Goal: Task Accomplishment & Management: Complete application form

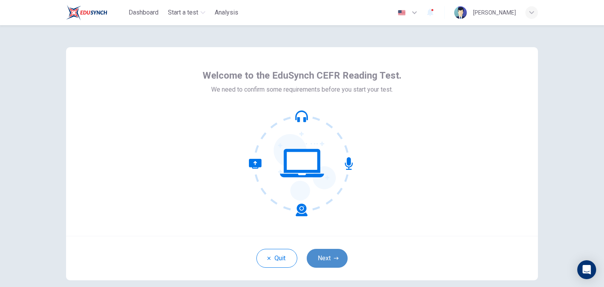
click at [323, 254] on button "Next" at bounding box center [326, 258] width 41 height 19
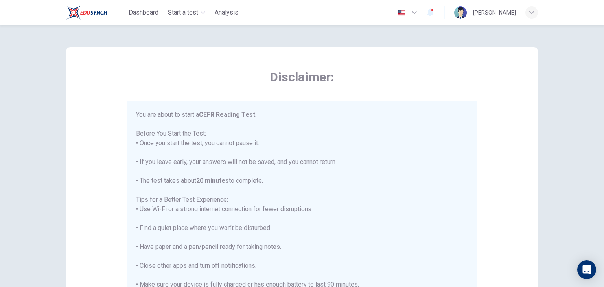
scroll to position [9, 0]
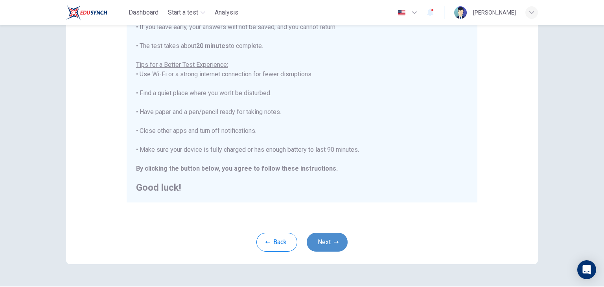
click at [321, 249] on button "Next" at bounding box center [326, 242] width 41 height 19
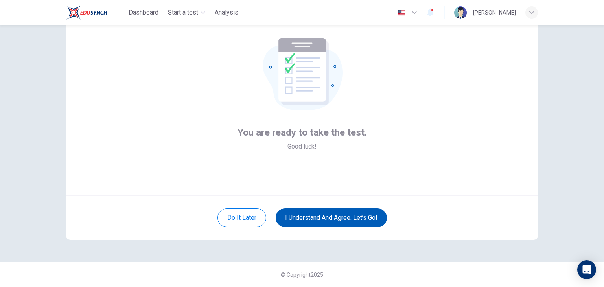
scroll to position [40, 0]
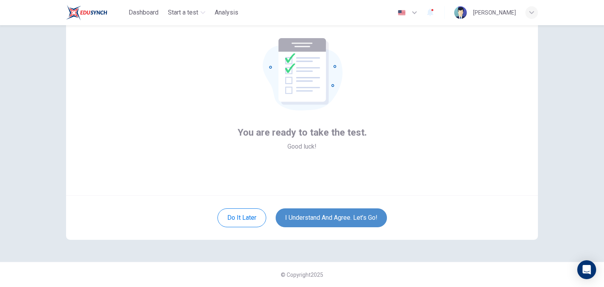
click at [306, 220] on button "I understand and agree. Let’s go!" at bounding box center [330, 217] width 111 height 19
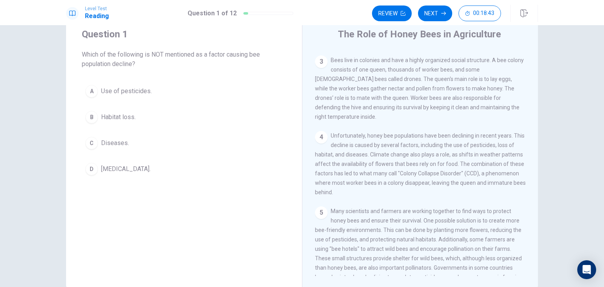
scroll to position [17, 0]
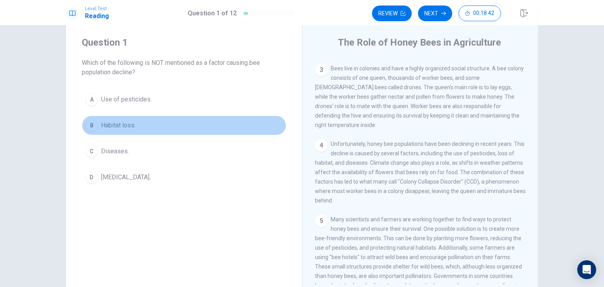
click at [88, 124] on div "B" at bounding box center [91, 125] width 13 height 13
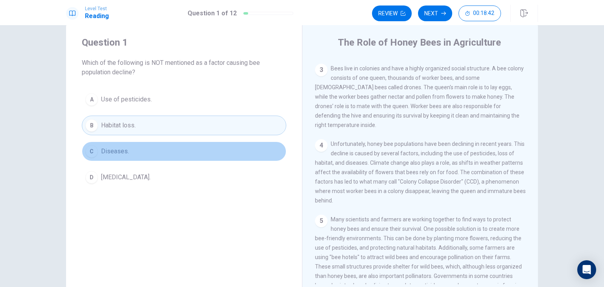
click at [90, 153] on div "C" at bounding box center [91, 151] width 13 height 13
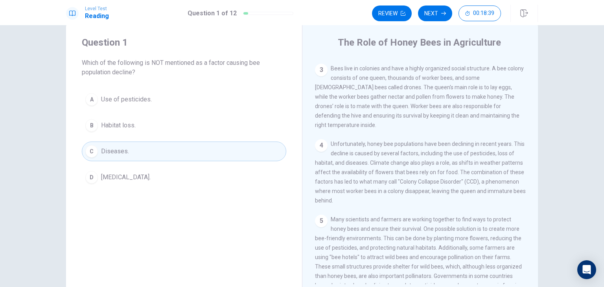
click at [117, 179] on span "Lack of food." at bounding box center [126, 177] width 50 height 9
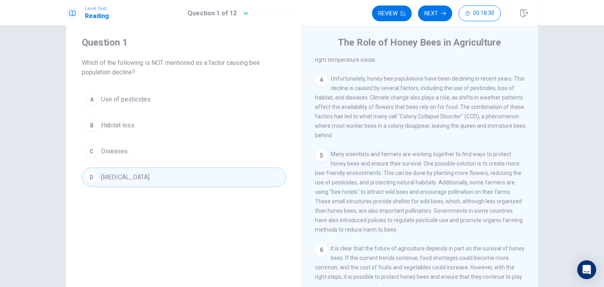
scroll to position [201, 0]
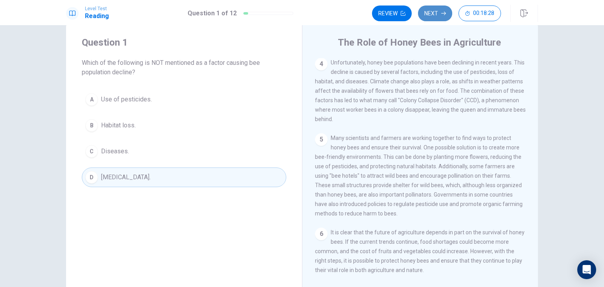
click at [439, 14] on button "Next" at bounding box center [435, 14] width 34 height 16
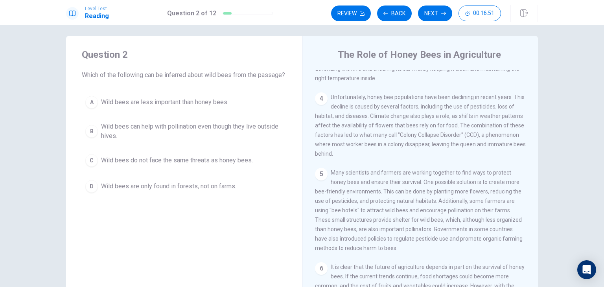
scroll to position [0, 0]
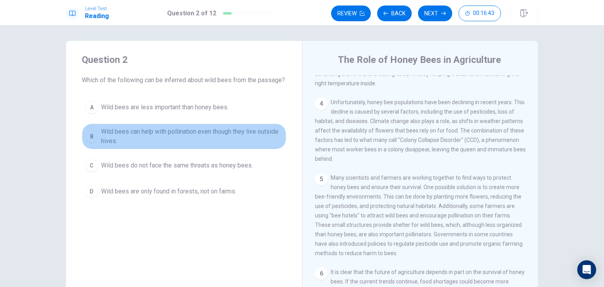
click at [111, 146] on span "Wild bees can help with pollination even though they live outside hives." at bounding box center [192, 136] width 182 height 19
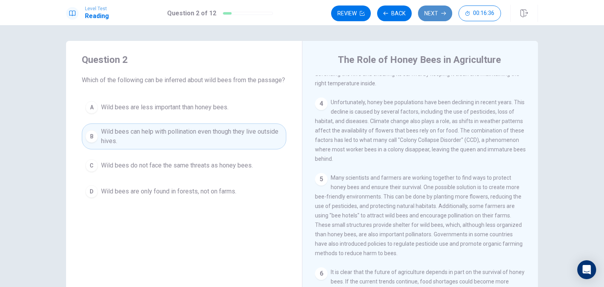
click at [432, 15] on button "Next" at bounding box center [435, 14] width 34 height 16
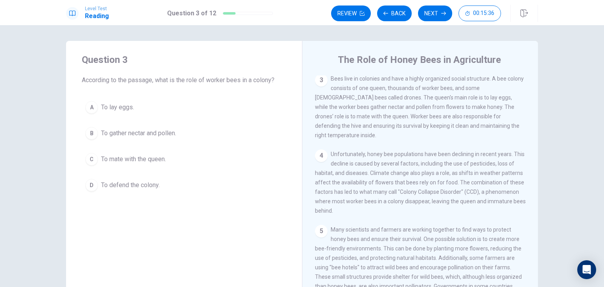
scroll to position [124, 0]
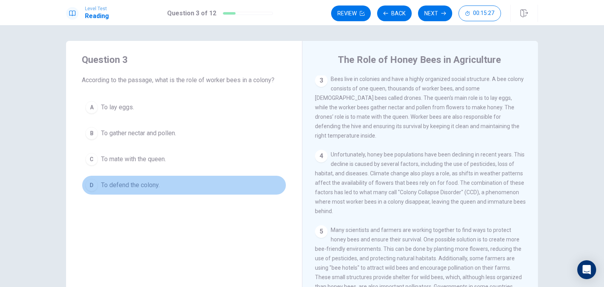
click at [147, 184] on span "To defend the colony." at bounding box center [130, 184] width 59 height 9
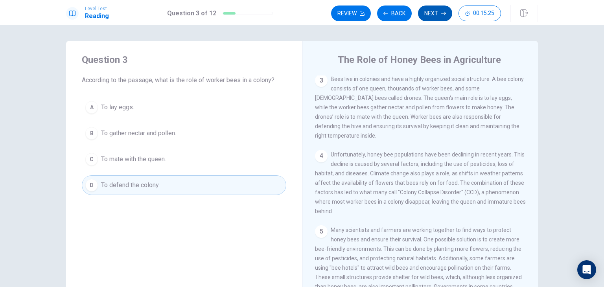
click at [435, 13] on button "Next" at bounding box center [435, 14] width 34 height 16
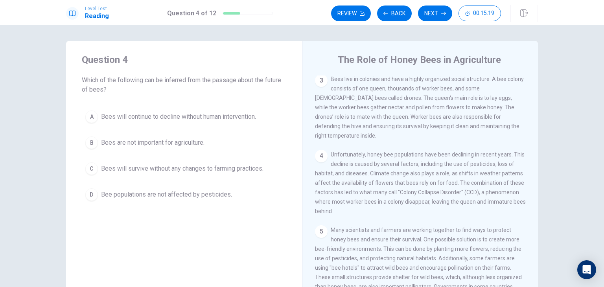
click at [220, 117] on span "Bees will continue to decline without human intervention." at bounding box center [178, 116] width 155 height 9
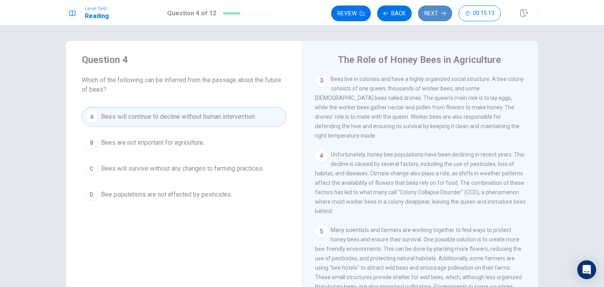
click at [433, 16] on button "Next" at bounding box center [435, 14] width 34 height 16
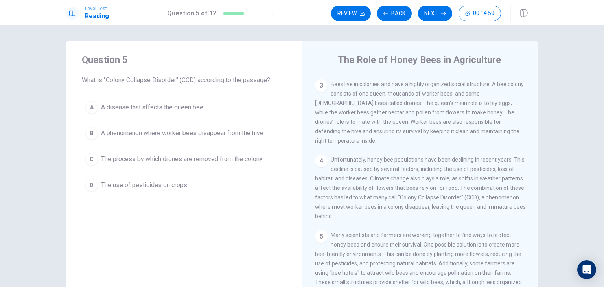
scroll to position [119, 0]
click at [152, 136] on span "A phenomenon where worker bees disappear from the hive." at bounding box center [182, 132] width 163 height 9
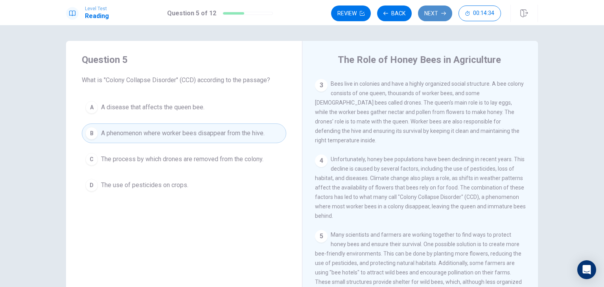
click at [435, 19] on button "Next" at bounding box center [435, 14] width 34 height 16
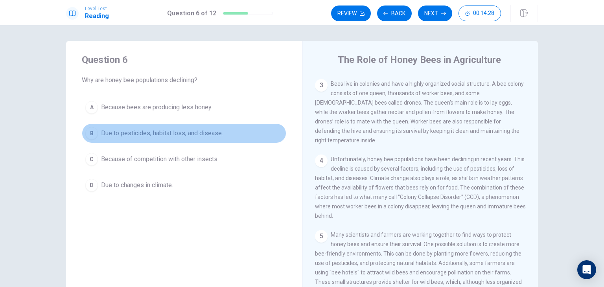
click at [187, 135] on span "Due to pesticides, habitat loss, and disease." at bounding box center [162, 132] width 122 height 9
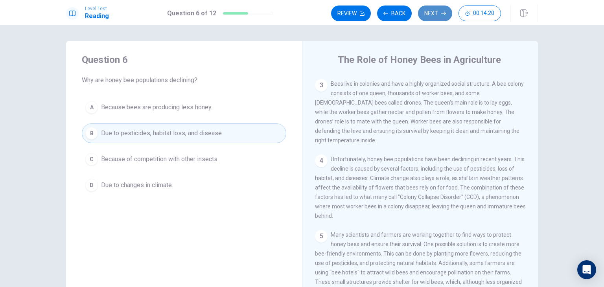
click at [428, 12] on button "Next" at bounding box center [435, 14] width 34 height 16
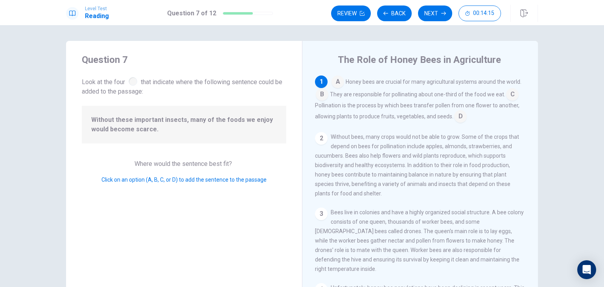
click at [133, 83] on div at bounding box center [132, 81] width 9 height 9
click at [131, 81] on div at bounding box center [132, 81] width 9 height 9
click at [336, 86] on input at bounding box center [337, 82] width 13 height 13
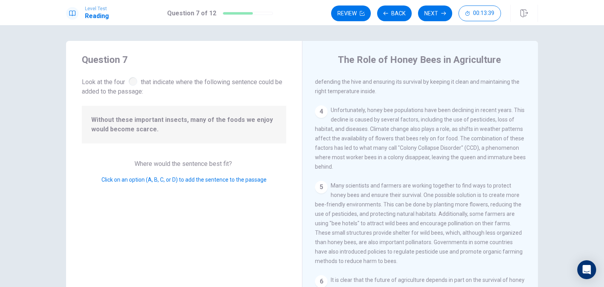
scroll to position [189, 0]
click at [324, 184] on div "5" at bounding box center [321, 188] width 13 height 13
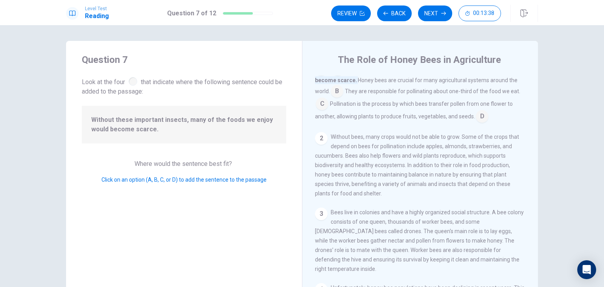
scroll to position [0, 0]
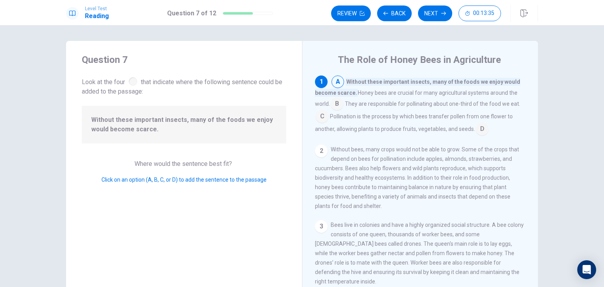
click at [316, 82] on div "1" at bounding box center [321, 81] width 13 height 13
click at [344, 84] on span "Without these important insects, many of the foods we enjoy would become scarce." at bounding box center [417, 87] width 205 height 19
click at [331, 79] on input at bounding box center [337, 82] width 13 height 13
click at [334, 83] on input at bounding box center [337, 82] width 13 height 13
click at [318, 155] on div "2" at bounding box center [321, 151] width 13 height 13
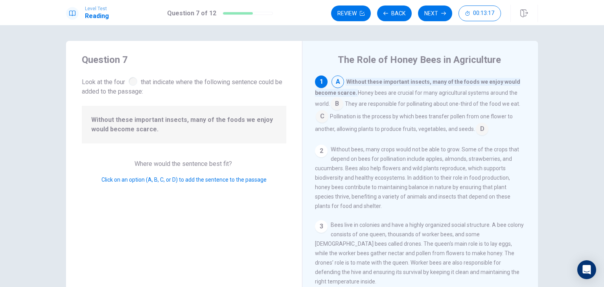
click at [320, 120] on input at bounding box center [322, 117] width 13 height 13
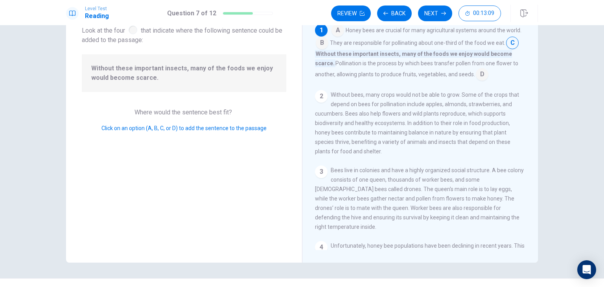
scroll to position [53, 0]
click at [437, 23] on div "Level Test Reading Question 7 of 12 Review Back Next 00:13:08" at bounding box center [302, 12] width 604 height 25
click at [442, 18] on button "Next" at bounding box center [435, 14] width 34 height 16
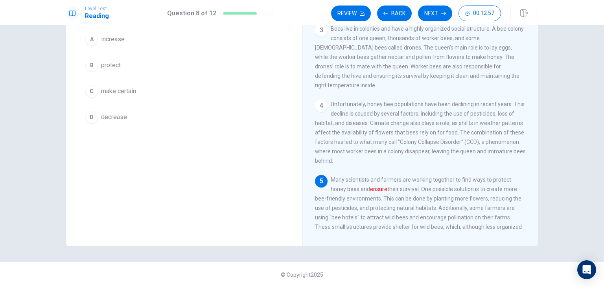
scroll to position [118, 0]
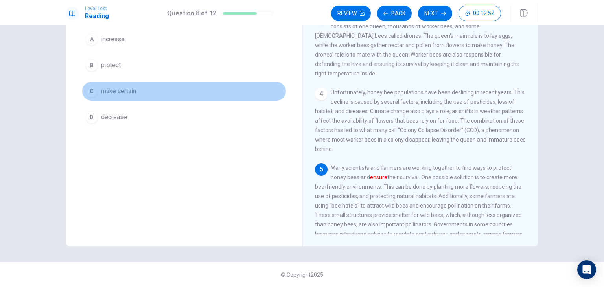
click at [90, 90] on div "C" at bounding box center [91, 91] width 13 height 13
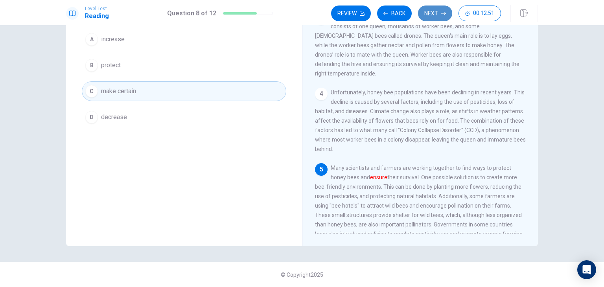
click at [433, 20] on button "Next" at bounding box center [435, 14] width 34 height 16
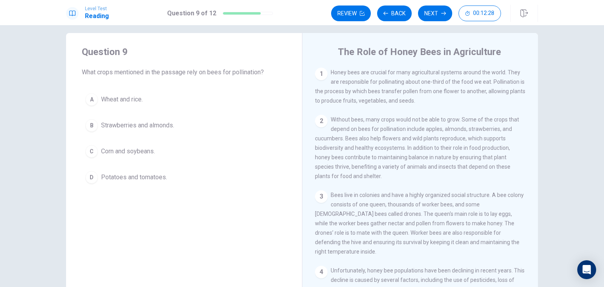
scroll to position [7, 0]
click at [287, 93] on div "Question 9 What crops mentioned in the passage rely on bees for pollination? A …" at bounding box center [184, 117] width 236 height 167
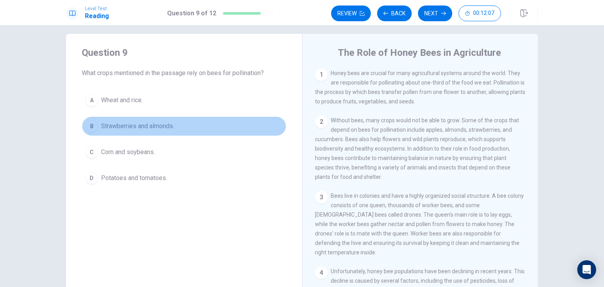
click at [90, 127] on div "B" at bounding box center [91, 126] width 13 height 13
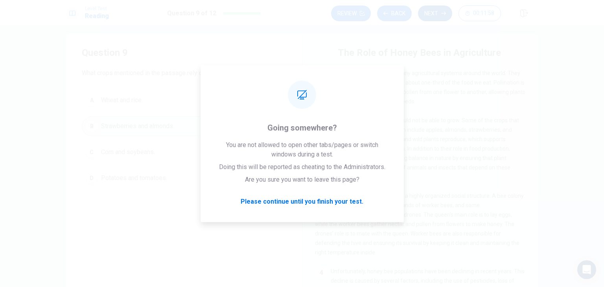
click at [431, 15] on button "Next" at bounding box center [435, 14] width 34 height 16
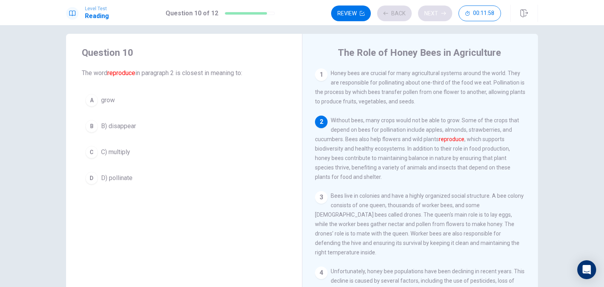
scroll to position [48, 0]
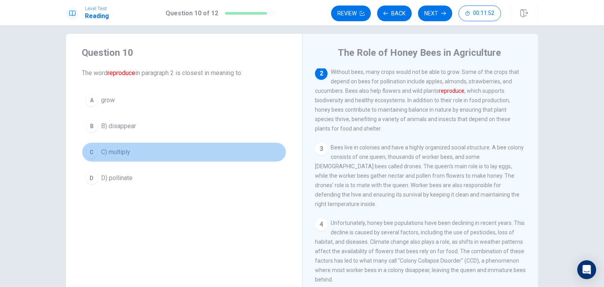
click at [94, 155] on div "C" at bounding box center [91, 152] width 13 height 13
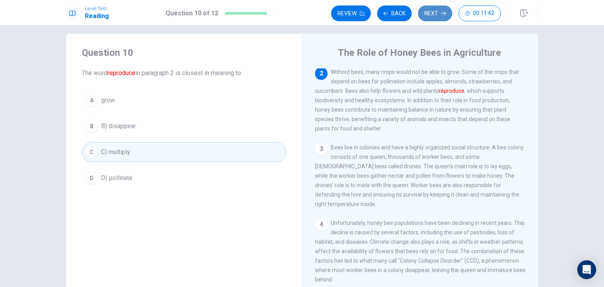
click at [430, 11] on button "Next" at bounding box center [435, 14] width 34 height 16
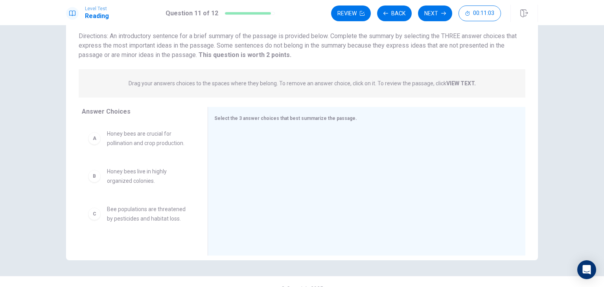
scroll to position [53, 0]
click at [136, 152] on div "A Honey bees are crucial for pollination and crop production." at bounding box center [138, 138] width 113 height 31
click at [120, 136] on span "Honey bees are crucial for pollination and crop production." at bounding box center [148, 138] width 82 height 19
click at [94, 142] on div "A" at bounding box center [94, 138] width 13 height 13
drag, startPoint x: 94, startPoint y: 142, endPoint x: 262, endPoint y: 153, distance: 168.5
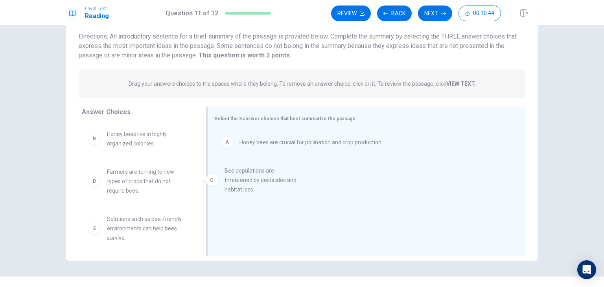
drag, startPoint x: 91, startPoint y: 177, endPoint x: 247, endPoint y: 167, distance: 155.9
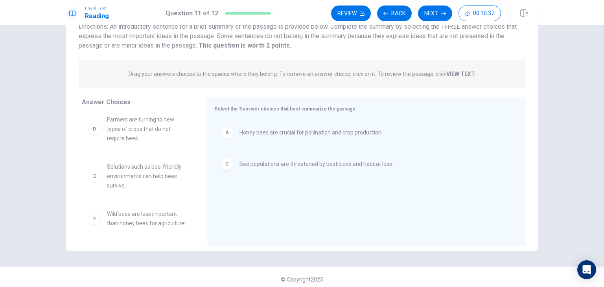
scroll to position [68, 0]
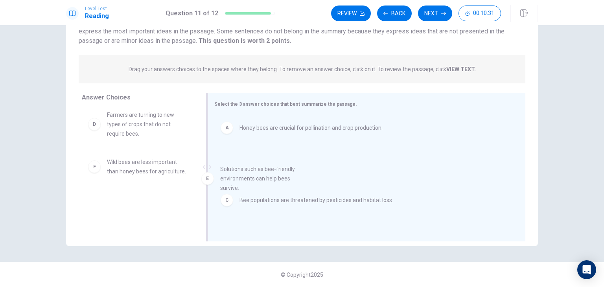
drag, startPoint x: 94, startPoint y: 176, endPoint x: 212, endPoint y: 183, distance: 118.9
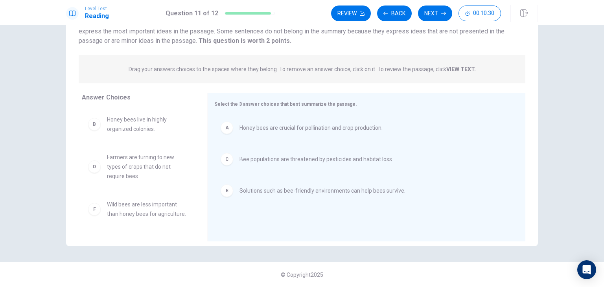
scroll to position [0, 0]
click at [436, 16] on button "Next" at bounding box center [435, 14] width 34 height 16
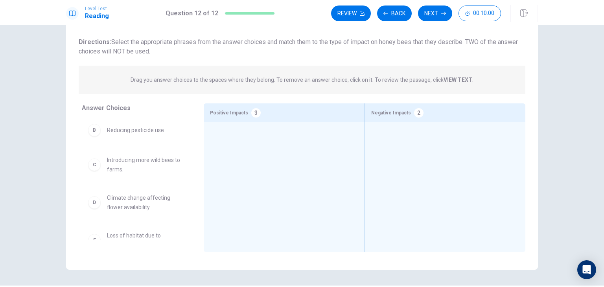
scroll to position [45, 0]
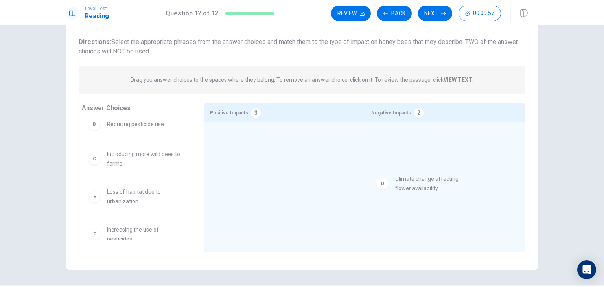
drag, startPoint x: 121, startPoint y: 196, endPoint x: 416, endPoint y: 184, distance: 295.0
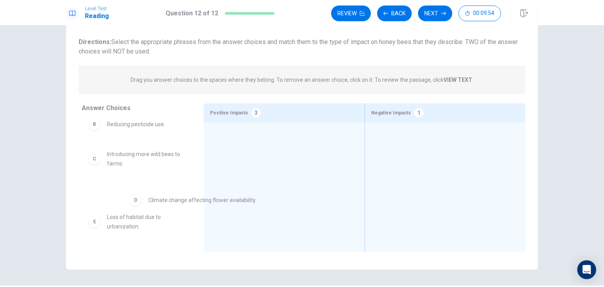
drag, startPoint x: 404, startPoint y: 146, endPoint x: 137, endPoint y: 211, distance: 275.0
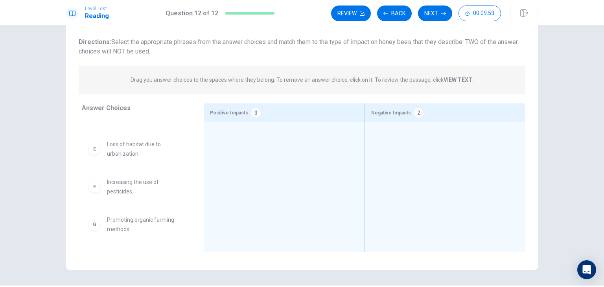
scroll to position [68, 0]
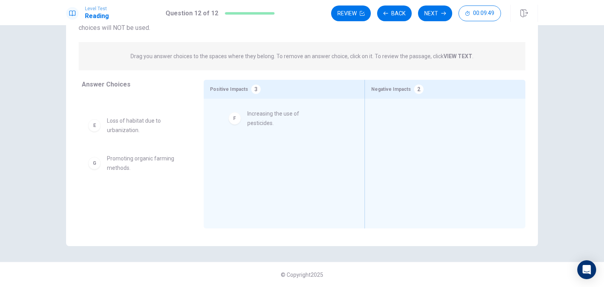
drag, startPoint x: 97, startPoint y: 162, endPoint x: 242, endPoint y: 118, distance: 150.9
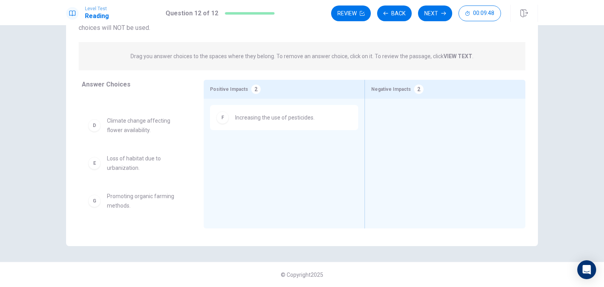
scroll to position [93, 0]
drag, startPoint x: 93, startPoint y: 166, endPoint x: 385, endPoint y: 142, distance: 292.5
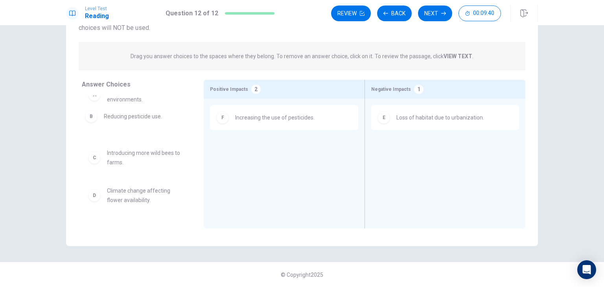
scroll to position [0, 0]
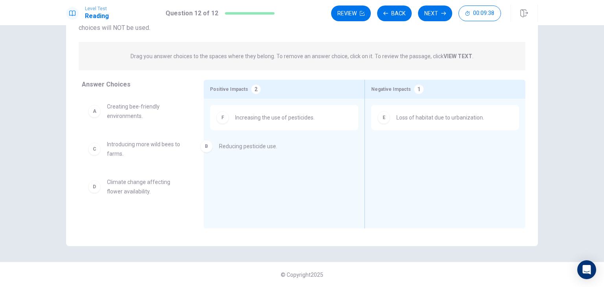
drag, startPoint x: 97, startPoint y: 129, endPoint x: 210, endPoint y: 153, distance: 114.8
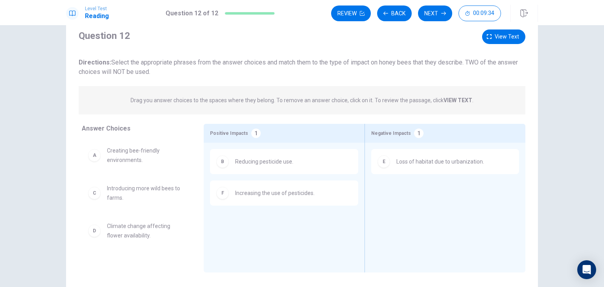
scroll to position [53, 0]
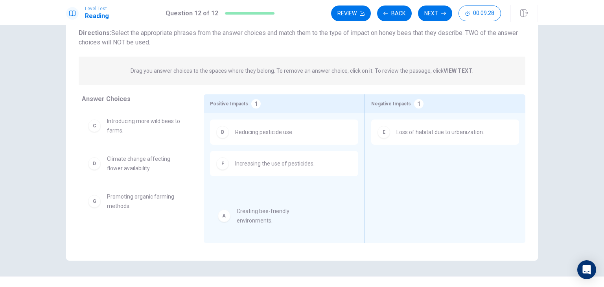
drag, startPoint x: 92, startPoint y: 129, endPoint x: 226, endPoint y: 220, distance: 161.3
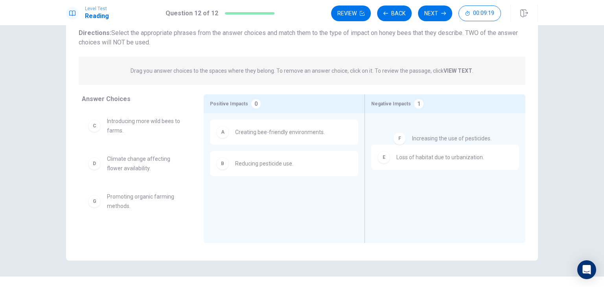
drag, startPoint x: 221, startPoint y: 196, endPoint x: 404, endPoint y: 139, distance: 191.4
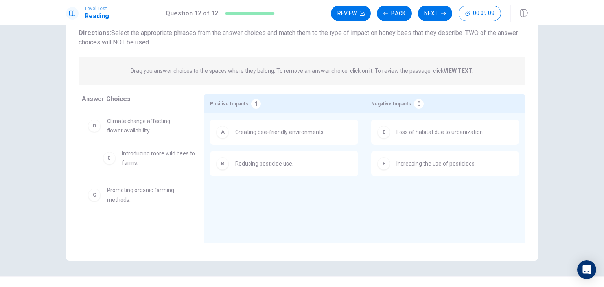
drag, startPoint x: 101, startPoint y: 128, endPoint x: 120, endPoint y: 161, distance: 38.4
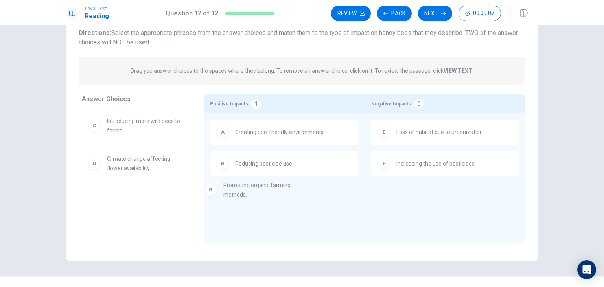
drag, startPoint x: 97, startPoint y: 205, endPoint x: 224, endPoint y: 194, distance: 126.6
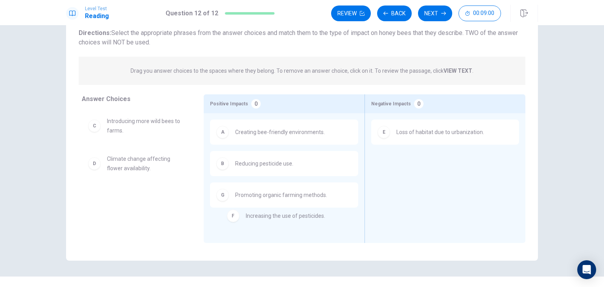
drag, startPoint x: 382, startPoint y: 169, endPoint x: 233, endPoint y: 223, distance: 158.5
drag, startPoint x: 376, startPoint y: 163, endPoint x: 213, endPoint y: 233, distance: 176.9
drag, startPoint x: 380, startPoint y: 172, endPoint x: 200, endPoint y: 168, distance: 180.0
drag, startPoint x: 382, startPoint y: 172, endPoint x: 102, endPoint y: 181, distance: 279.9
drag, startPoint x: 83, startPoint y: 132, endPoint x: 360, endPoint y: 180, distance: 281.4
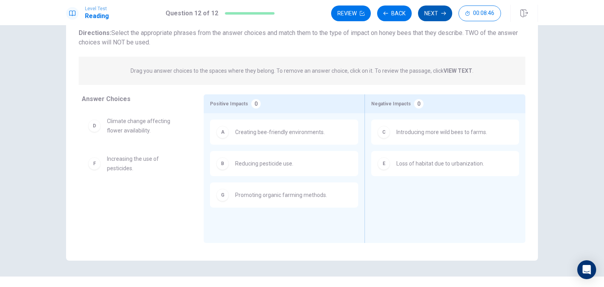
click at [430, 18] on button "Next" at bounding box center [435, 14] width 34 height 16
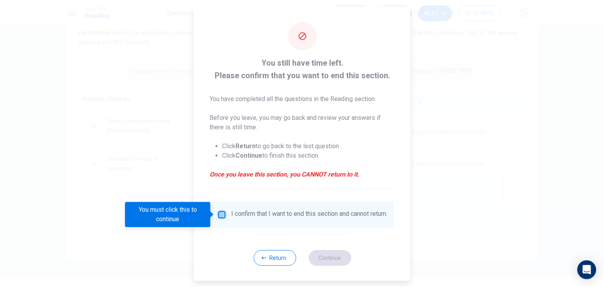
click at [223, 211] on input "You must click this to continue" at bounding box center [221, 214] width 9 height 9
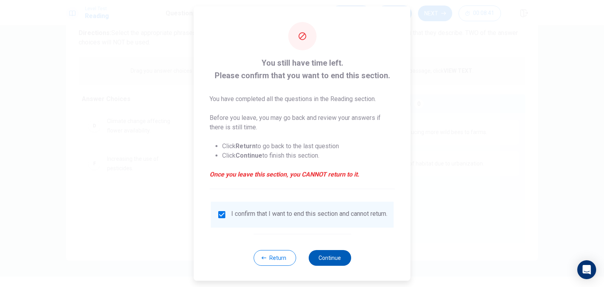
click at [323, 264] on button "Continue" at bounding box center [329, 258] width 42 height 16
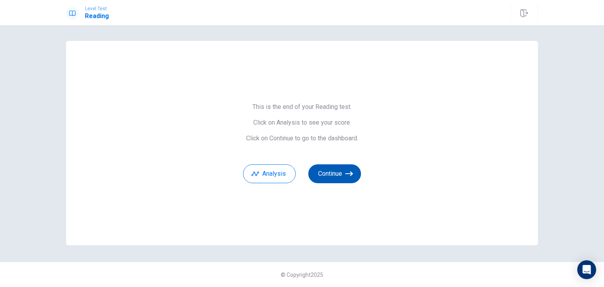
click at [333, 172] on button "Continue" at bounding box center [334, 173] width 53 height 19
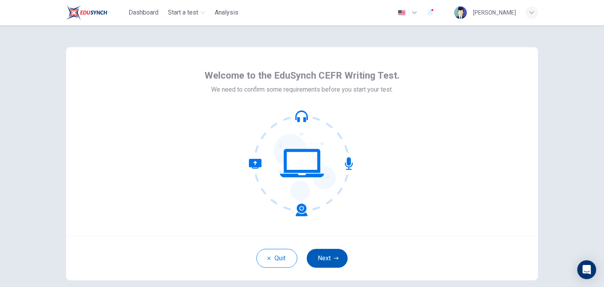
click at [306, 255] on button "Next" at bounding box center [326, 258] width 41 height 19
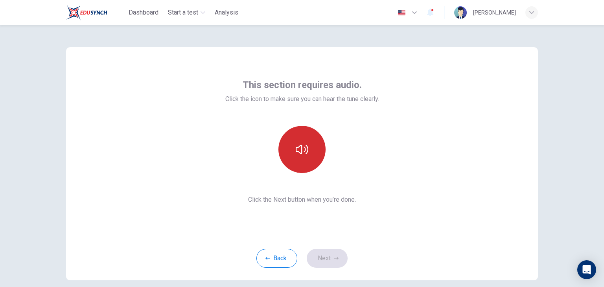
click at [288, 162] on button "button" at bounding box center [301, 149] width 47 height 47
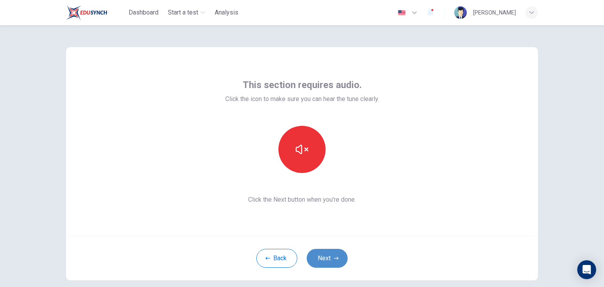
click at [332, 262] on button "Next" at bounding box center [326, 258] width 41 height 19
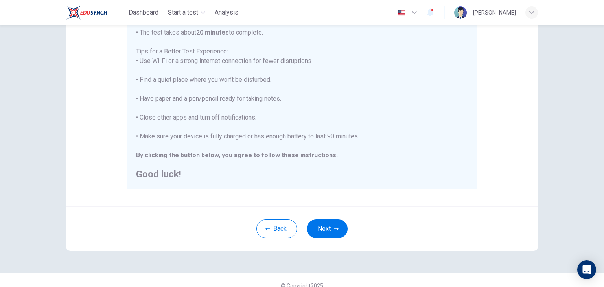
scroll to position [139, 0]
click at [324, 225] on button "Next" at bounding box center [326, 228] width 41 height 19
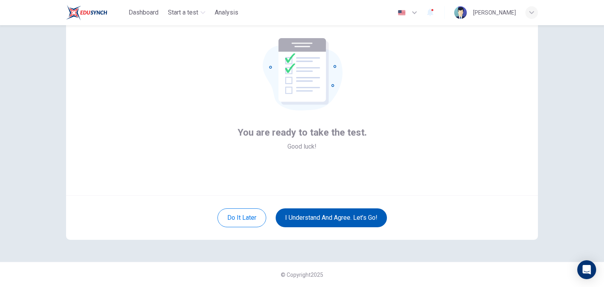
scroll to position [39, 0]
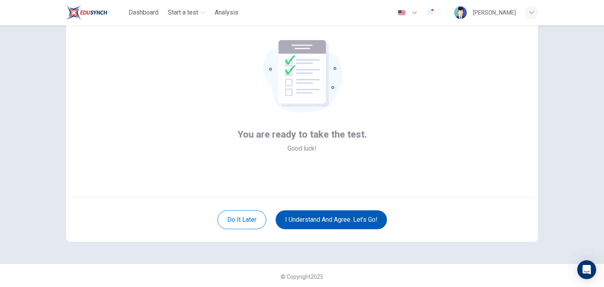
click at [297, 218] on button "I understand and agree. Let’s go!" at bounding box center [330, 219] width 111 height 19
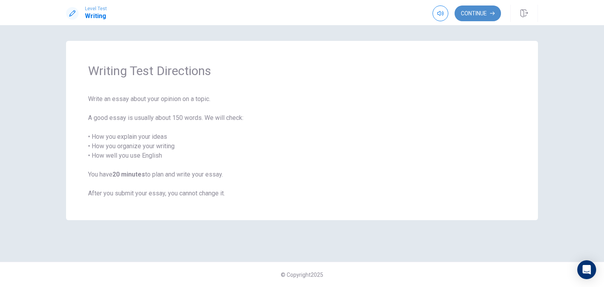
click at [470, 16] on button "Continue" at bounding box center [477, 14] width 46 height 16
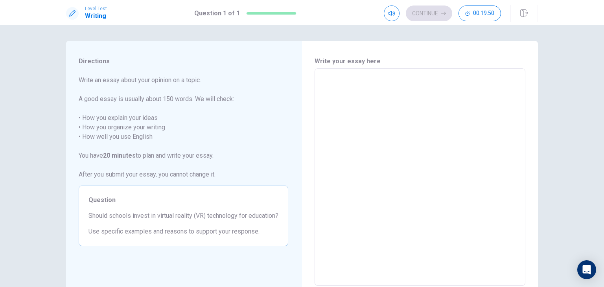
click at [117, 199] on span "Question" at bounding box center [183, 199] width 190 height 9
click at [345, 169] on textarea at bounding box center [420, 177] width 200 height 204
type textarea "F"
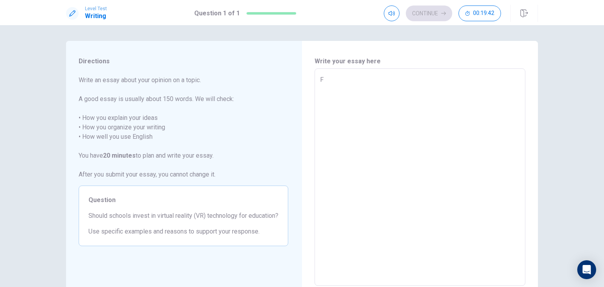
type textarea "x"
type textarea "Fo"
type textarea "x"
type textarea "For"
type textarea "x"
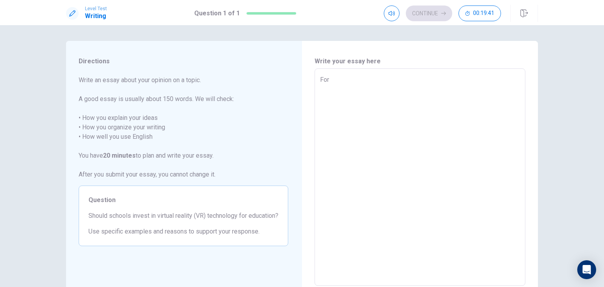
type textarea "For"
type textarea "x"
type textarea "For m"
type textarea "x"
type textarea "For me"
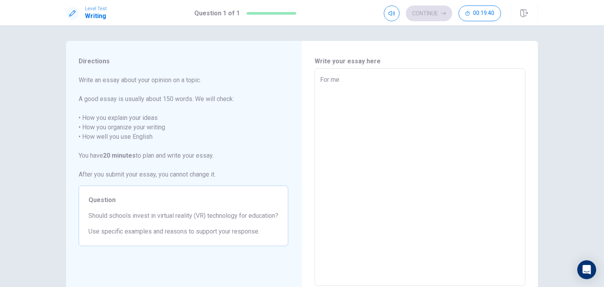
type textarea "x"
type textarea "For me"
type textarea "x"
type textarea "For me t"
type textarea "x"
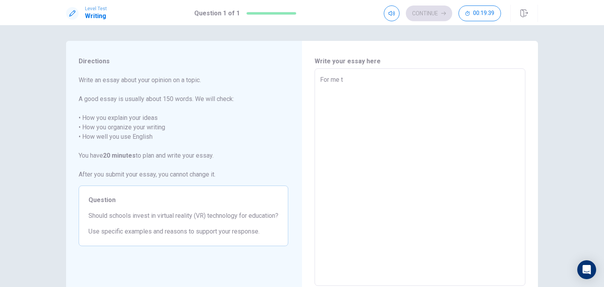
type textarea "For me th"
type textarea "x"
type textarea "For me thz"
type textarea "x"
type textarea "For me thz"
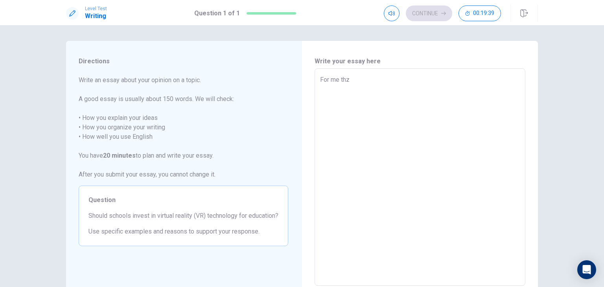
type textarea "x"
type textarea "For me thz"
type textarea "x"
type textarea "For me th"
type textarea "x"
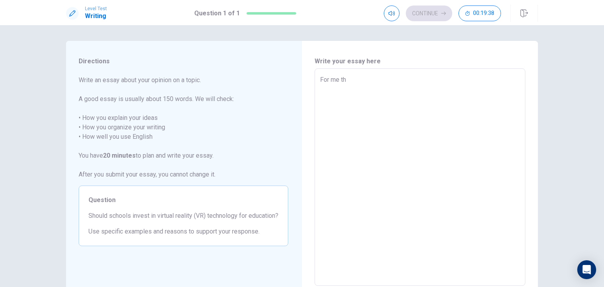
type textarea "For me t"
type textarea "x"
type textarea "For me ta"
type textarea "x"
type textarea "For me tal"
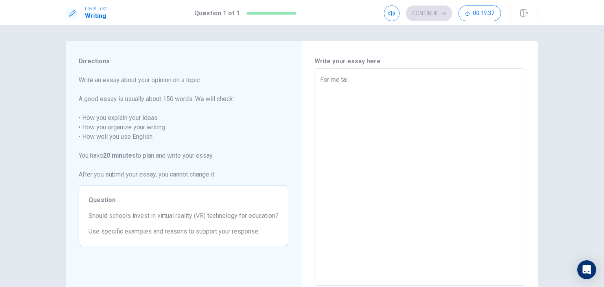
type textarea "x"
type textarea "For me tall"
type textarea "x"
type textarea "For me tall"
type textarea "x"
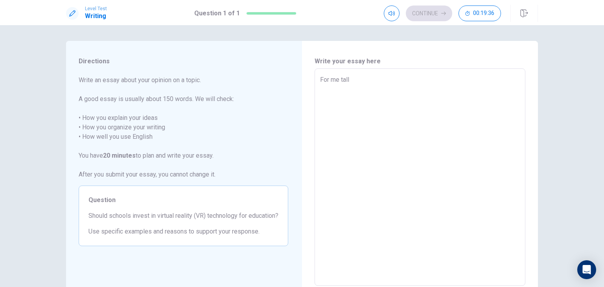
type textarea "For me tall s"
type textarea "x"
type textarea "For me tall sh"
type textarea "x"
type textarea "For me tall shc"
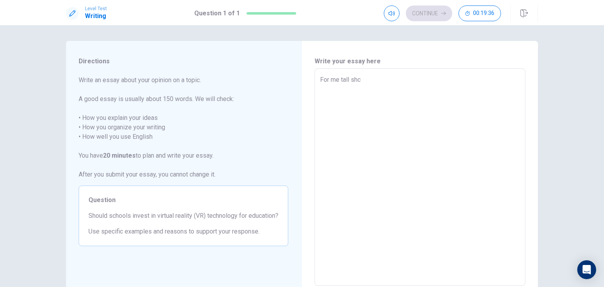
type textarea "x"
type textarea "For me tall shco"
type textarea "x"
type textarea "For me tall shcol"
type textarea "x"
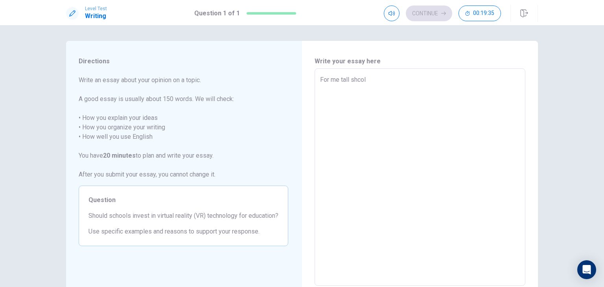
type textarea "For me tall shcoll"
type textarea "x"
type textarea "For me tall shcol"
type textarea "x"
type textarea "For me tall shco"
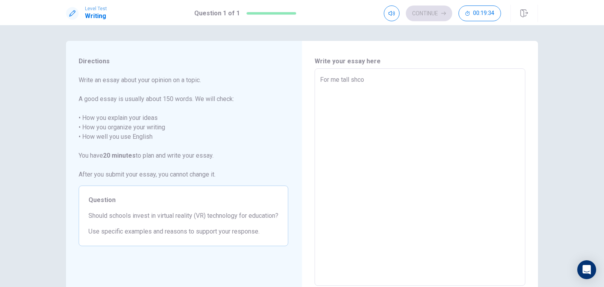
type textarea "x"
type textarea "For me tall shc"
type textarea "x"
type textarea "For me tall sh"
type textarea "x"
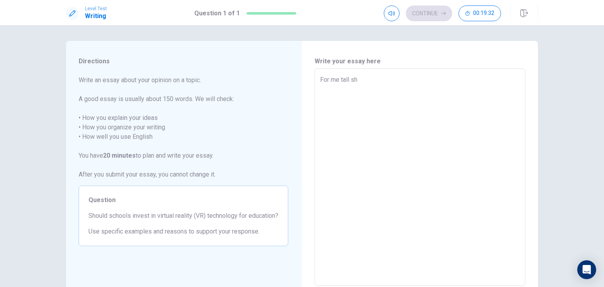
type textarea "For me tall s"
type textarea "x"
type textarea "For me tall sc"
type textarea "x"
type textarea "For me tall sch"
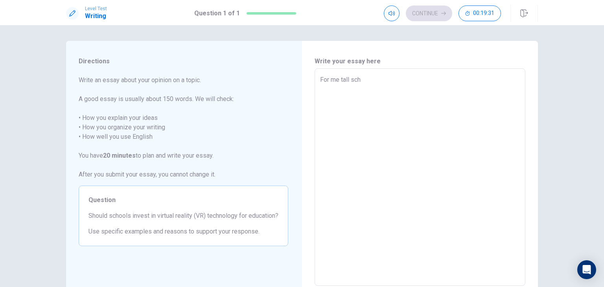
type textarea "x"
type textarea "For me tall scho"
type textarea "x"
type textarea "For me tall schoi"
type textarea "x"
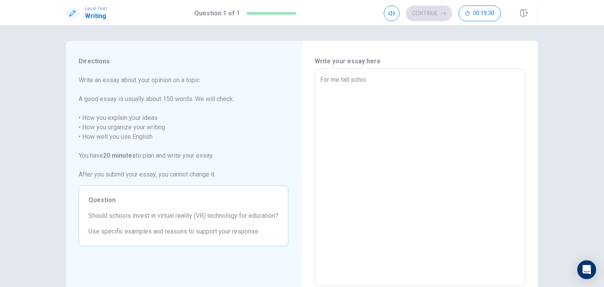
type textarea "For me tall scho"
type textarea "x"
type textarea "For me tall schoo"
type textarea "x"
type textarea "For me tall school"
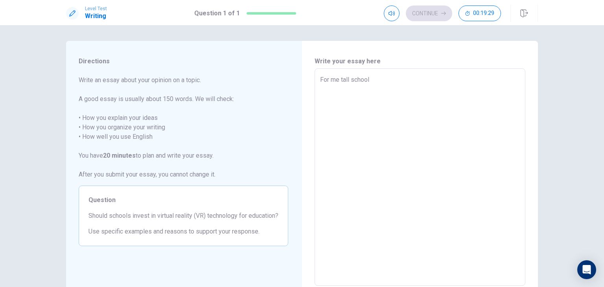
type textarea "x"
type textarea "For me tall schools"
type textarea "x"
type textarea "For me tall schools"
type textarea "x"
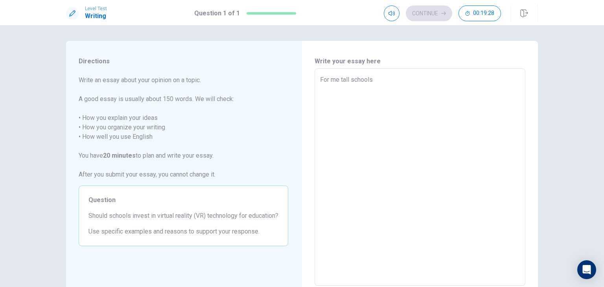
type textarea "For me tall schools a"
type textarea "x"
type textarea "For me tall schools ar"
type textarea "x"
type textarea "For me tall schools aro"
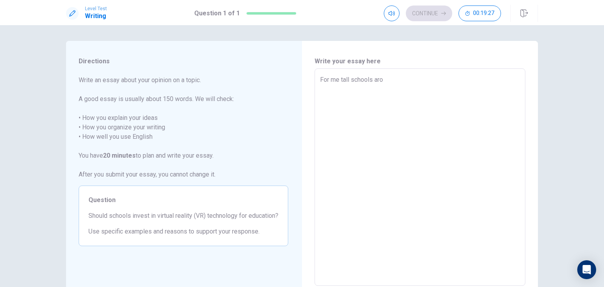
type textarea "x"
type textarea "For me tall schools arou"
type textarea "x"
type textarea "For me tall schools aroun"
type textarea "x"
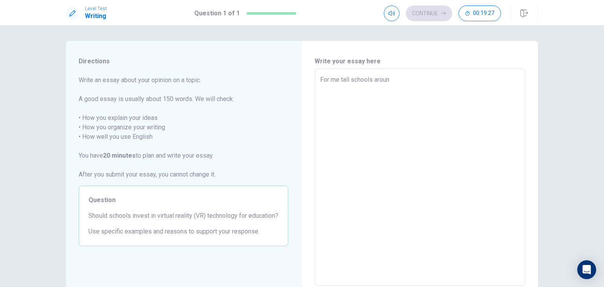
type textarea "For me tall schools around"
type textarea "x"
type textarea "For me tall schools around"
type textarea "x"
type textarea "For me tall schools around t"
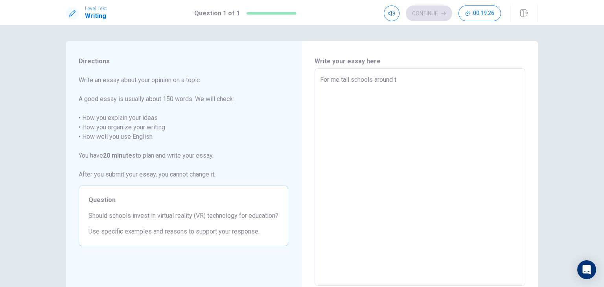
type textarea "x"
type textarea "For me tall schools around th"
type textarea "x"
type textarea "For me tall schools around the"
type textarea "x"
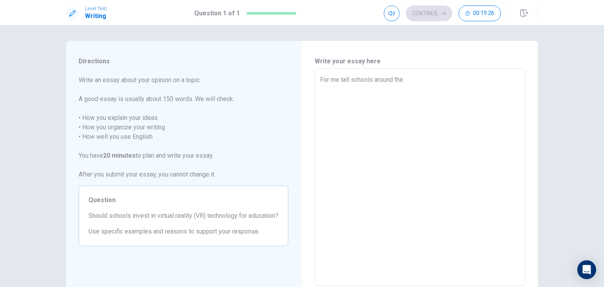
type textarea "For me tall schools around the"
type textarea "x"
type textarea "For me tall schools around the w"
type textarea "x"
type textarea "For me tall schools around the wo"
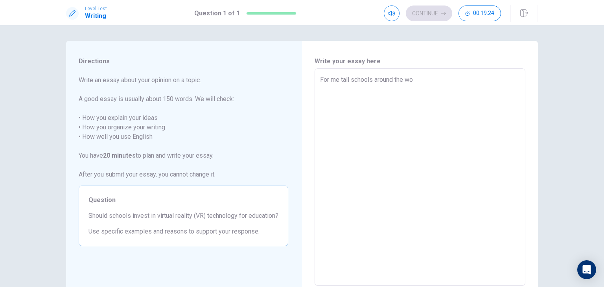
type textarea "x"
type textarea "For me tall schools around the wor"
type textarea "x"
type textarea "For me tall schools around the worl"
type textarea "x"
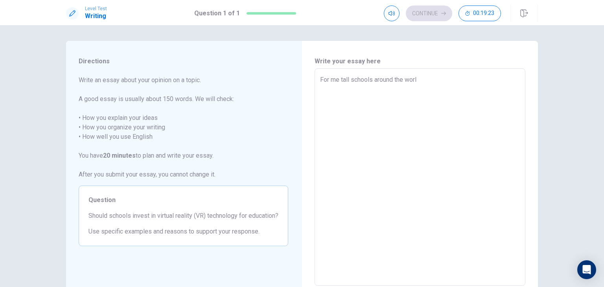
type textarea "For me tall schools around the world"
type textarea "x"
type textarea "For me tall schools around the world"
type textarea "x"
type textarea "For me tall schools around the world s"
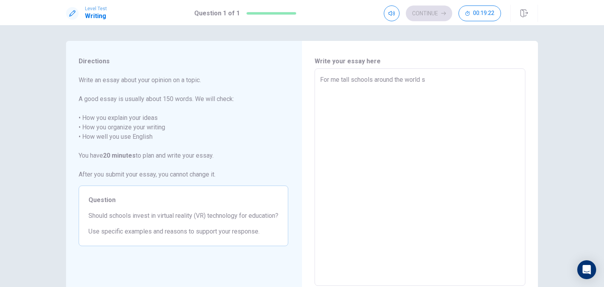
type textarea "x"
type textarea "For me tall schools around the world sh"
type textarea "x"
type textarea "For me tall schools around the world sho"
type textarea "x"
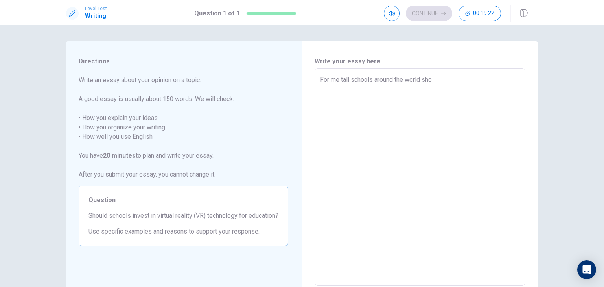
type textarea "For me tall schools around the world shou"
type textarea "x"
type textarea "For me tall schools around the world shoul"
type textarea "x"
type textarea "For me tall schools around the world should"
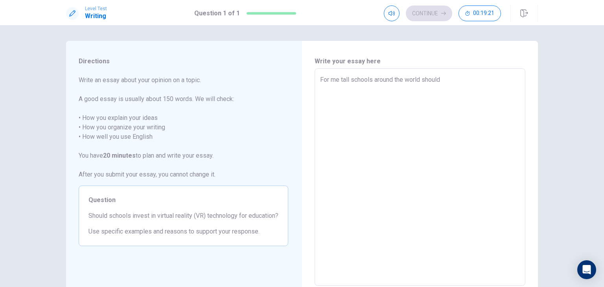
type textarea "x"
type textarea "For me tall schools around the world should"
type textarea "x"
type textarea "For me tall schools around the world should i"
type textarea "x"
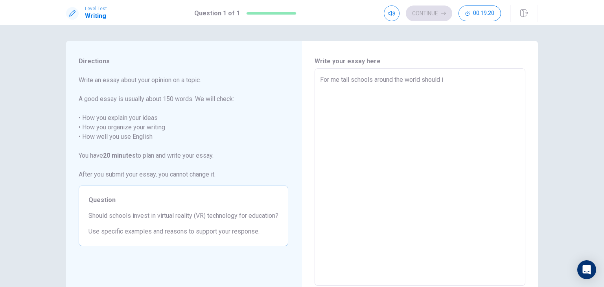
type textarea "For me tall schools around the world should in"
type textarea "x"
type textarea "For me tall schools around the world should inv"
type textarea "x"
type textarea "For me tall schools around the world should inve"
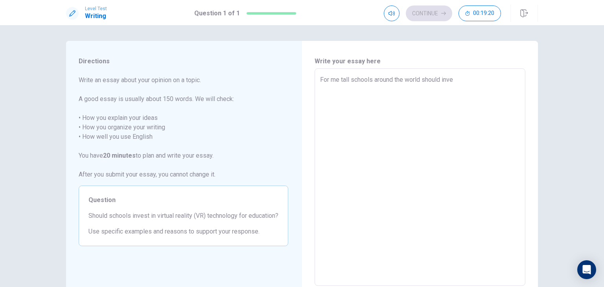
type textarea "x"
type textarea "For me tall schools around the world should inves"
type textarea "x"
type textarea "For me tall schools around the world should invest"
type textarea "x"
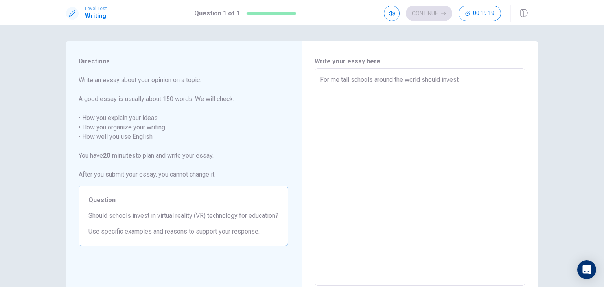
type textarea "For me tall schools around the world should invest"
type textarea "x"
type textarea "For me tall schools around the world should invest i"
type textarea "x"
type textarea "For me tall schools around the world should invest in"
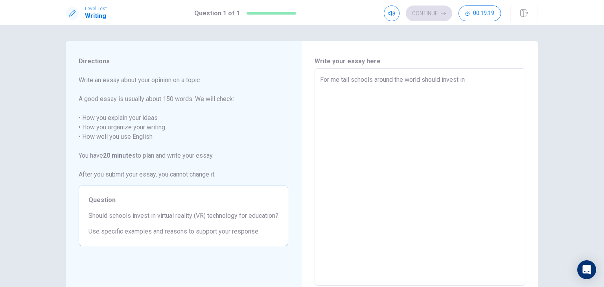
type textarea "x"
type textarea "For me tall schools around the world should invest in"
type textarea "x"
type textarea "For me tall schools around the world should invest in v"
type textarea "x"
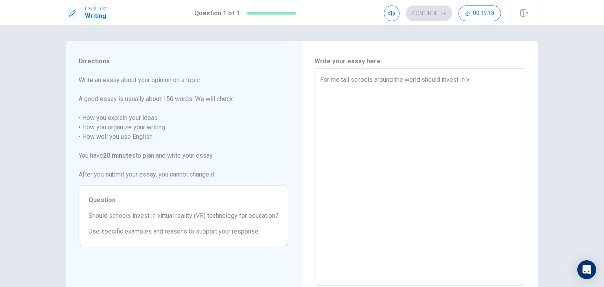
type textarea "For me tall schools around the world should invest in vi"
type textarea "x"
type textarea "For me tall schools around the world should invest in vir"
type textarea "x"
type textarea "For me tall schools around the world should invest in virt"
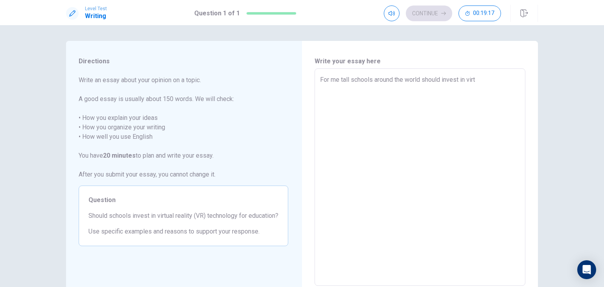
type textarea "x"
type textarea "For me tall schools around the world should invest in virtu"
type textarea "x"
type textarea "For me tall schools around the world should invest in virtua"
type textarea "x"
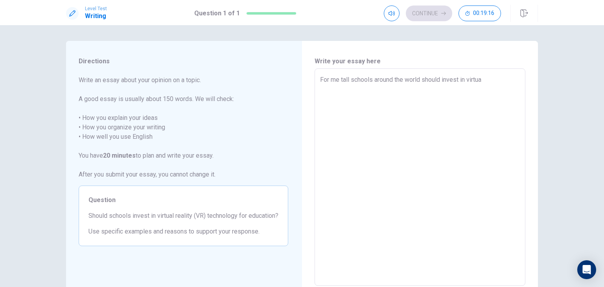
type textarea "For me tall schools around the world should invest in virtual"
type textarea "x"
type textarea "For me tall schools around the world should invest in virtual"
type textarea "x"
type textarea "For me tall schools around the world should invest in virtual r"
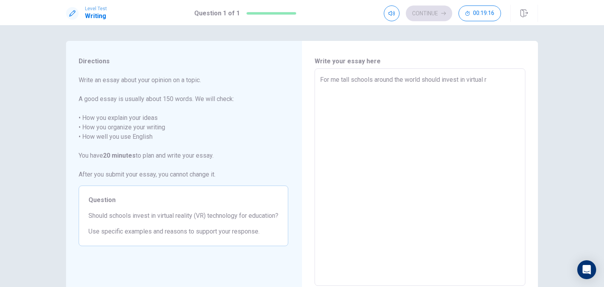
type textarea "x"
type textarea "For me tall schools around the world should invest in virtual re"
type textarea "x"
type textarea "For me tall schools around the world should invest in virtual rea"
type textarea "x"
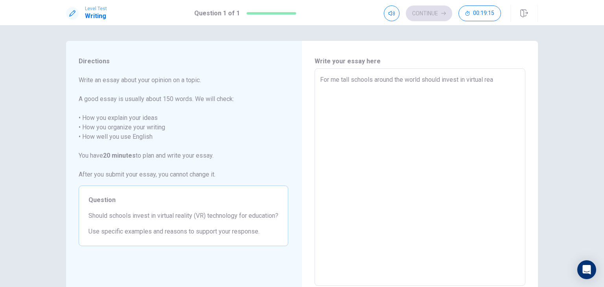
type textarea "For me tall schools around the world should invest in virtual real"
type textarea "x"
type textarea "For me tall schools around the world should invest in virtual reali"
type textarea "x"
type textarea "For me tall schools around the world should invest in virtual realit"
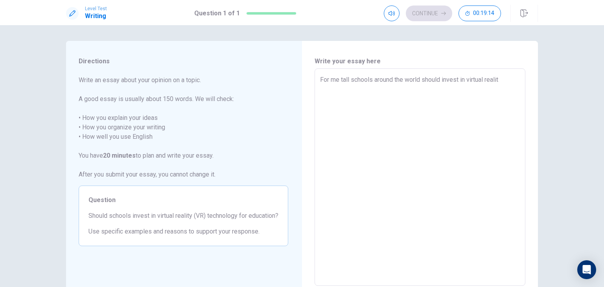
type textarea "x"
type textarea "For me tall schools around the world should invest in virtual reality"
type textarea "x"
type textarea "For me tall schools around the world should invest in virtual reality"
type textarea "x"
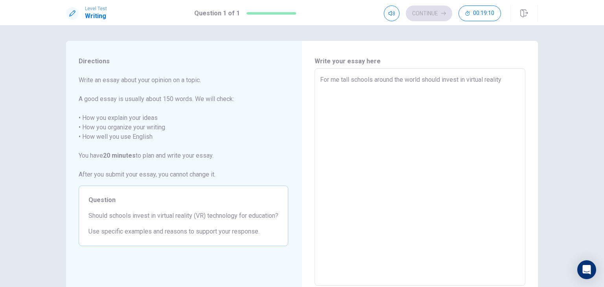
type textarea "For me tall schools around the world should invest in virtual reality t"
type textarea "x"
type textarea "For me tall schools around the world should invest in virtual reality te"
type textarea "x"
type textarea "For me tall schools around the world should invest in virtual reality tec"
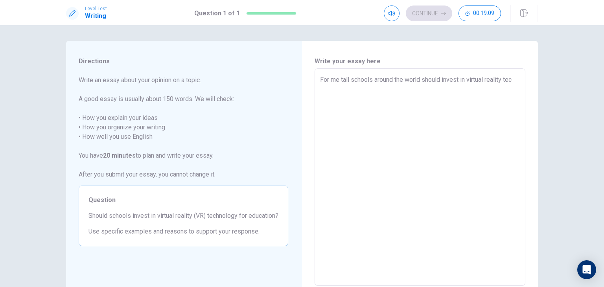
type textarea "x"
type textarea "For me tall schools around the world should invest in virtual reality tech"
type textarea "x"
type textarea "For me tall schools around the world should invest in virtual reality techn"
type textarea "x"
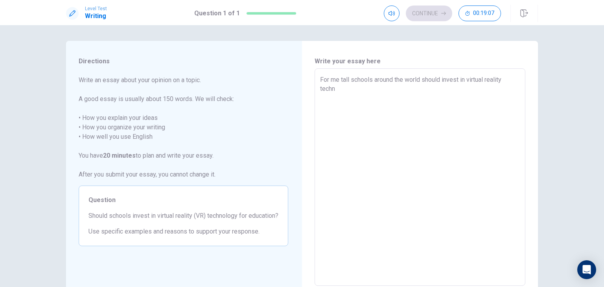
type textarea "For me tall schools around the world should invest in virtual reality techno"
type textarea "x"
type textarea "For me tall schools around the world should invest in virtual reality technol"
type textarea "x"
type textarea "For me tall schools around the world should invest in virtual reality technolo"
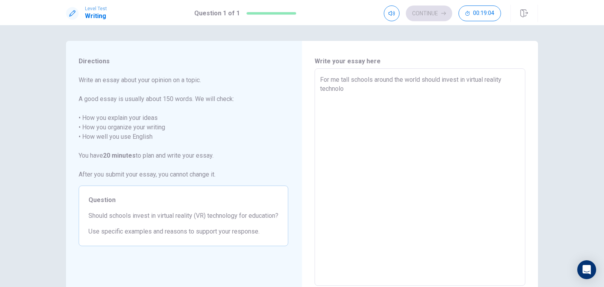
type textarea "x"
type textarea "For me tall schools around the world should invest in virtual reality technolog"
type textarea "x"
type textarea "For me tall schools around the world should invest in virtual reality technology"
type textarea "x"
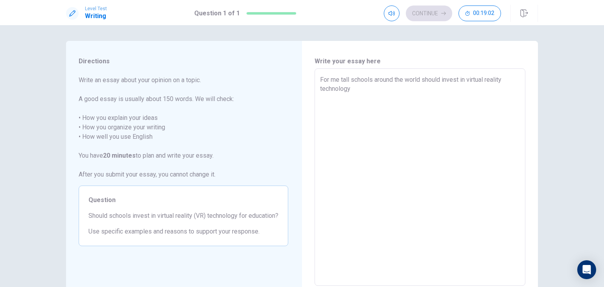
type textarea "For me tall schools around the world should invest in virtual reality technology"
type textarea "x"
type textarea "For me tall schools around the world should invest in virtual reality technolog…"
type textarea "x"
click at [341, 83] on textarea "For me tall schools around the world should invest in virtual reality technolog…" at bounding box center [420, 177] width 200 height 204
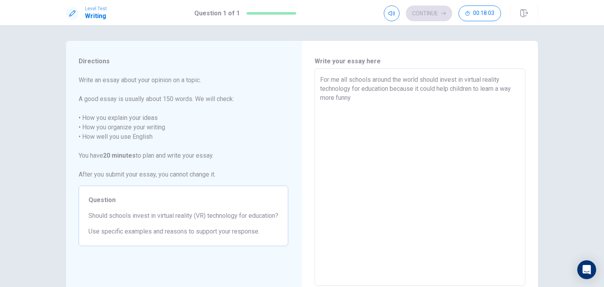
click at [387, 89] on textarea "For me all schools around the world should invest in virtual reality technology…" at bounding box center [420, 177] width 200 height 204
click at [415, 90] on textarea "For me all schools around the world should invest in virtual reality technology…" at bounding box center [420, 177] width 200 height 204
click at [391, 87] on textarea "For me all schools around the world should invest in virtual reality technology…" at bounding box center [420, 177] width 200 height 204
click at [393, 88] on textarea "For me all schools around the world should invest in virtual reality technology…" at bounding box center [420, 177] width 200 height 204
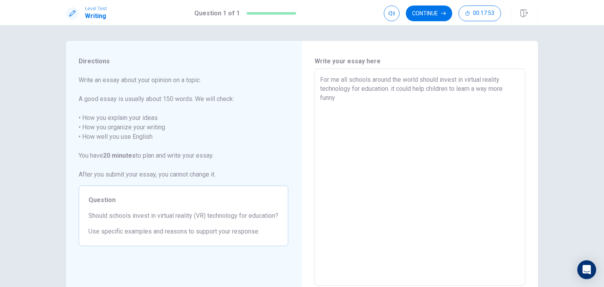
click at [392, 88] on textarea "For me all schools around the world should invest in virtual reality technology…" at bounding box center [420, 177] width 200 height 204
click at [338, 100] on textarea "For me all schools around the world should invest in virtual reality technology…" at bounding box center [420, 177] width 200 height 204
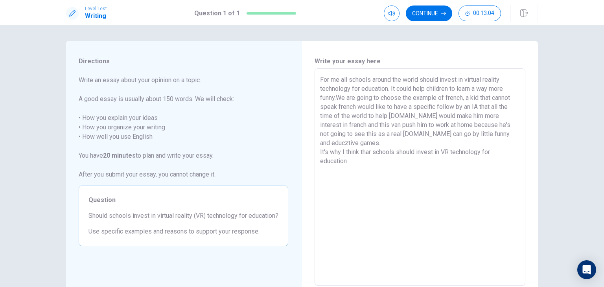
click at [354, 109] on textarea "For me all schools around the world should invest in virtual reality technology…" at bounding box center [420, 177] width 200 height 204
click at [358, 108] on textarea "For me all schools around the world should invest in virtual reality technology…" at bounding box center [420, 177] width 200 height 204
click at [360, 110] on textarea "For me all schools around the world should invest in virtual reality technology…" at bounding box center [420, 177] width 200 height 204
click at [490, 109] on textarea "For me all schools around the world should invest in virtual reality technology…" at bounding box center [420, 177] width 200 height 204
click at [483, 135] on textarea "For me all schools around the world should invest in virtual reality technology…" at bounding box center [420, 177] width 200 height 204
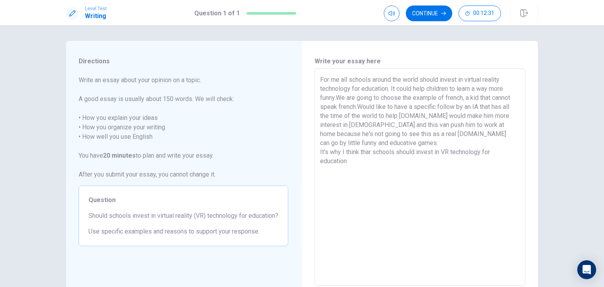
click at [343, 143] on textarea "For me all schools around the world should invest in virtual reality technology…" at bounding box center [420, 177] width 200 height 204
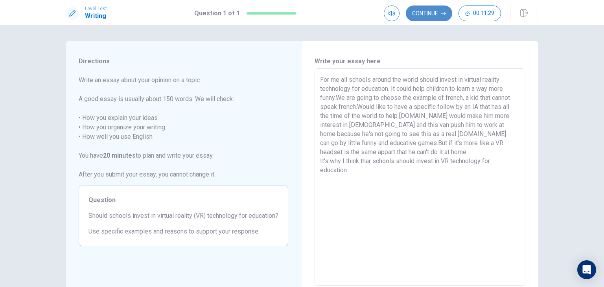
click at [437, 13] on button "Continue" at bounding box center [429, 14] width 46 height 16
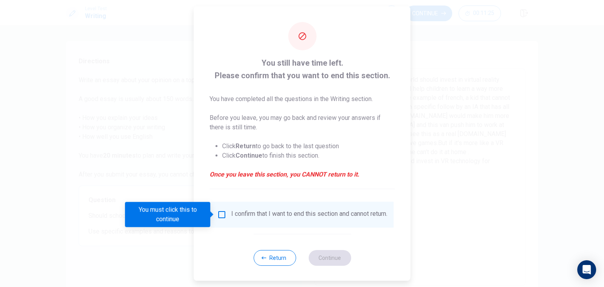
click at [232, 202] on div "I confirm that I want to end this section and cannot return." at bounding box center [302, 215] width 183 height 26
click at [221, 219] on div "I confirm that I want to end this section and cannot return." at bounding box center [302, 214] width 170 height 9
click at [220, 214] on input "You must click this to continue" at bounding box center [221, 214] width 9 height 9
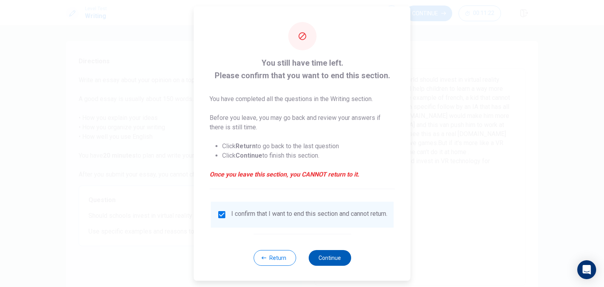
click at [336, 266] on button "Continue" at bounding box center [329, 258] width 42 height 16
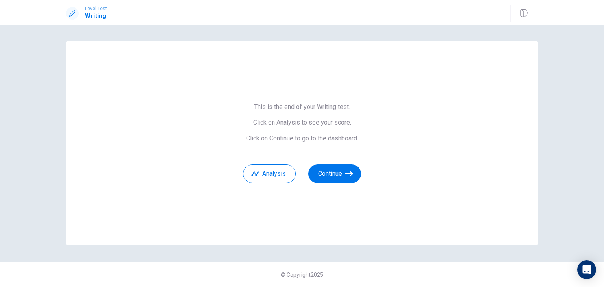
click at [328, 186] on div "This is the end of your Writing test. Click on Analysis to see your score. Clic…" at bounding box center [302, 143] width 472 height 204
click at [333, 185] on div "This is the end of your Writing test. Click on Analysis to see your score. Clic…" at bounding box center [302, 143] width 472 height 204
click at [336, 179] on button "Continue" at bounding box center [334, 173] width 53 height 19
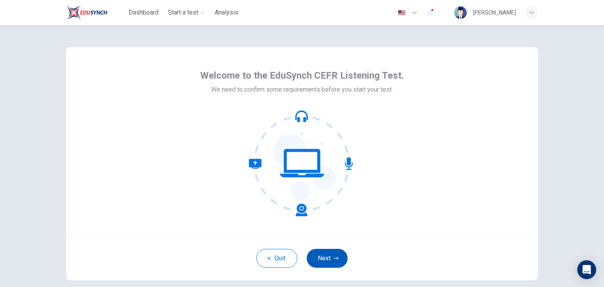
click at [335, 257] on icon "button" at bounding box center [336, 258] width 5 height 5
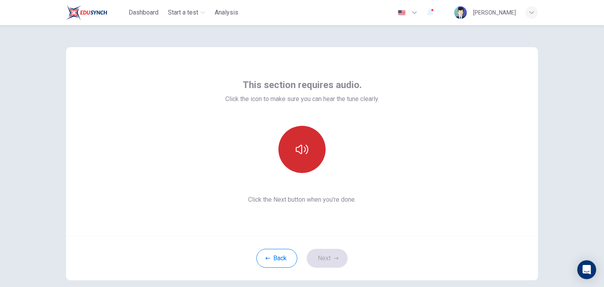
click at [303, 152] on icon "button" at bounding box center [301, 149] width 13 height 13
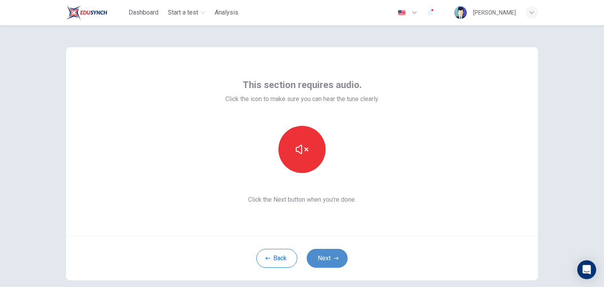
click at [328, 254] on button "Next" at bounding box center [326, 258] width 41 height 19
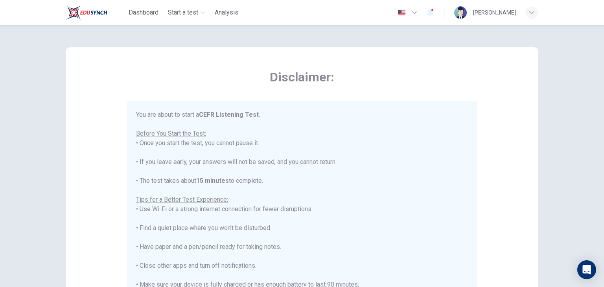
scroll to position [9, 0]
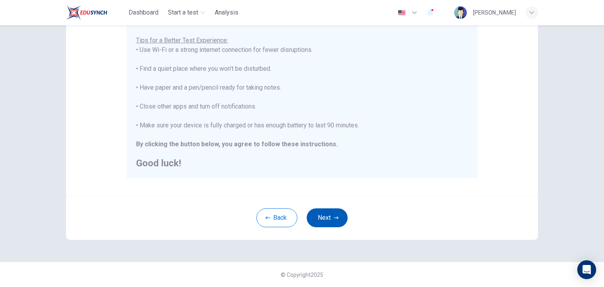
click at [321, 223] on button "Next" at bounding box center [326, 217] width 41 height 19
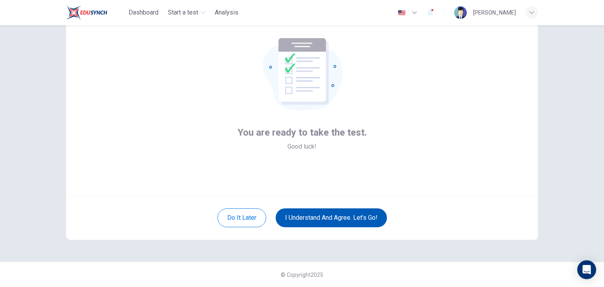
scroll to position [40, 0]
click at [316, 222] on button "I understand and agree. Let’s go!" at bounding box center [330, 217] width 111 height 19
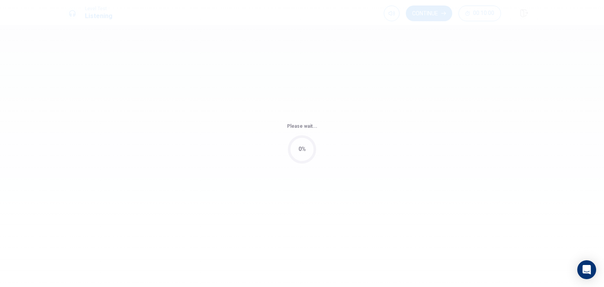
drag, startPoint x: 316, startPoint y: 222, endPoint x: 377, endPoint y: 79, distance: 155.5
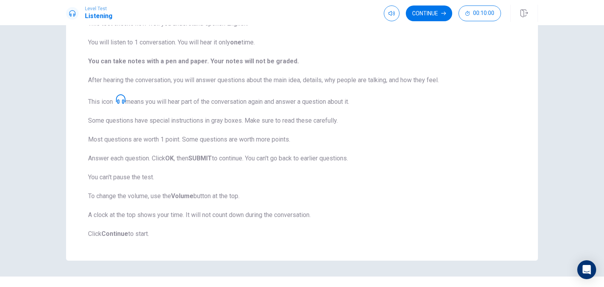
scroll to position [90, 0]
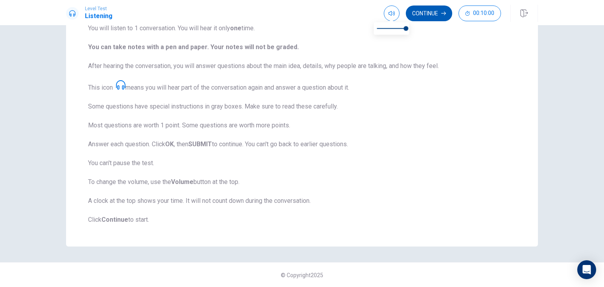
click at [413, 13] on button "Continue" at bounding box center [429, 14] width 46 height 16
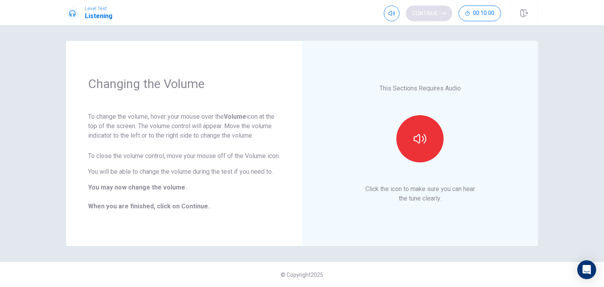
scroll to position [0, 0]
click at [431, 138] on button "button" at bounding box center [419, 138] width 47 height 47
click at [427, 18] on button "Continue" at bounding box center [429, 14] width 46 height 16
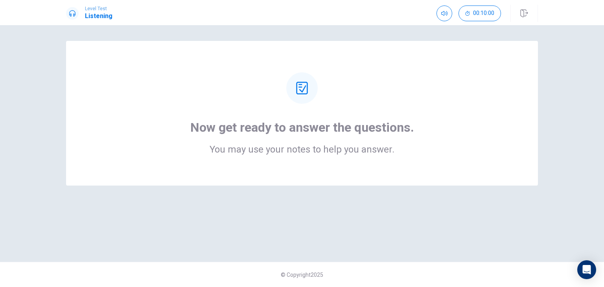
click at [267, 106] on div "Now get ready to answer the questions. You may use your notes to help you answe…" at bounding box center [301, 113] width 409 height 82
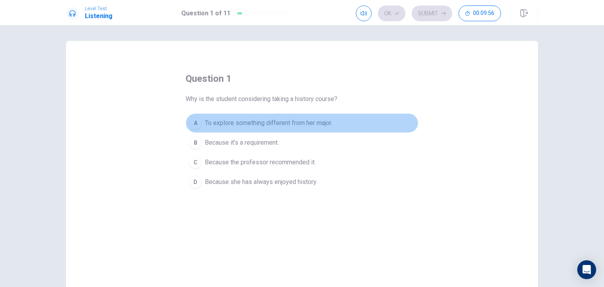
click at [198, 123] on div "A" at bounding box center [195, 123] width 13 height 13
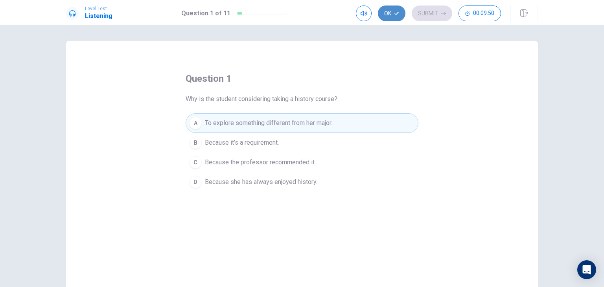
click at [396, 15] on icon "button" at bounding box center [396, 13] width 5 height 5
click at [431, 10] on button "Submit" at bounding box center [431, 14] width 40 height 16
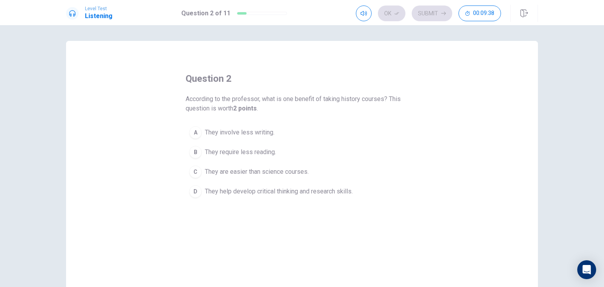
click at [250, 191] on span "They help develop critical thinking and research skills." at bounding box center [279, 191] width 148 height 9
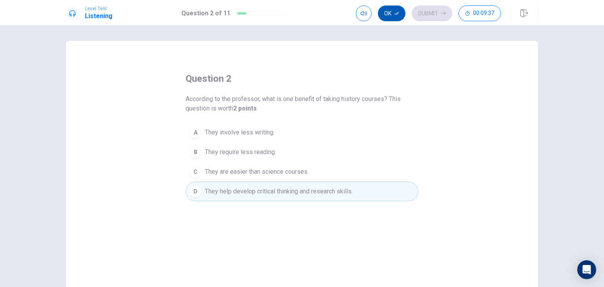
click at [396, 13] on icon "button" at bounding box center [396, 13] width 5 height 5
click at [431, 9] on button "Submit" at bounding box center [431, 14] width 40 height 16
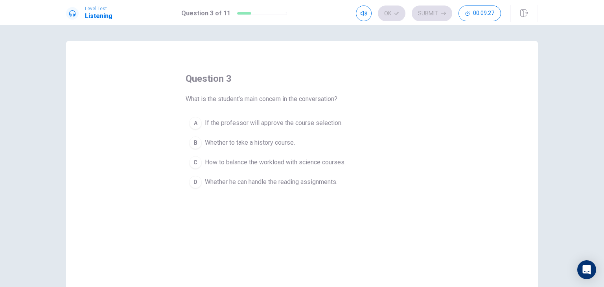
click at [255, 167] on button "C How to balance the workload with science courses." at bounding box center [301, 162] width 233 height 20
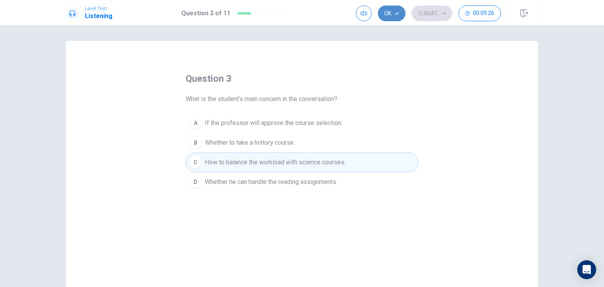
click at [383, 14] on button "Ok" at bounding box center [392, 14] width 28 height 16
click at [412, 10] on div "Ok Submit 00:09:26" at bounding box center [428, 14] width 145 height 16
click at [413, 11] on button "Submit" at bounding box center [431, 14] width 40 height 16
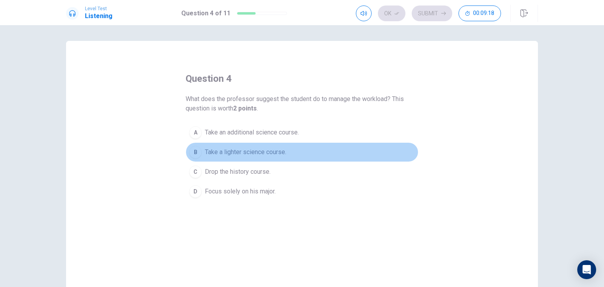
click at [246, 153] on span "Take a lighter science course." at bounding box center [245, 151] width 81 height 9
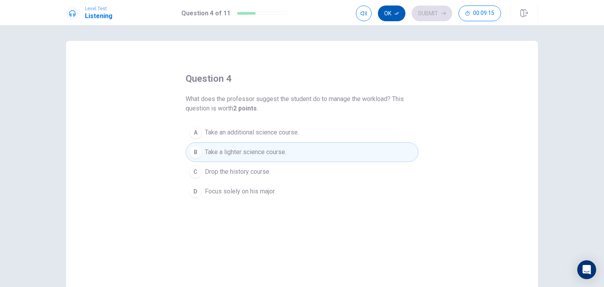
click at [394, 17] on button "Ok" at bounding box center [392, 14] width 28 height 16
click at [407, 15] on div "Ok Submit 00:09:15" at bounding box center [428, 14] width 145 height 16
click at [415, 14] on button "Submit" at bounding box center [431, 14] width 40 height 16
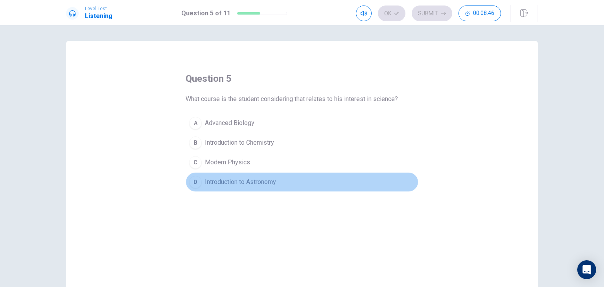
click at [235, 182] on span "Introduction to Astronomy" at bounding box center [240, 181] width 71 height 9
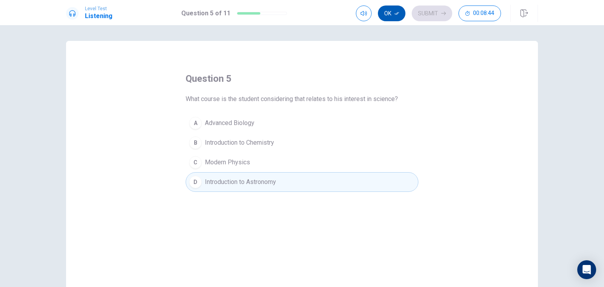
click at [391, 13] on button "Ok" at bounding box center [392, 14] width 28 height 16
click at [419, 11] on button "Submit" at bounding box center [431, 14] width 40 height 16
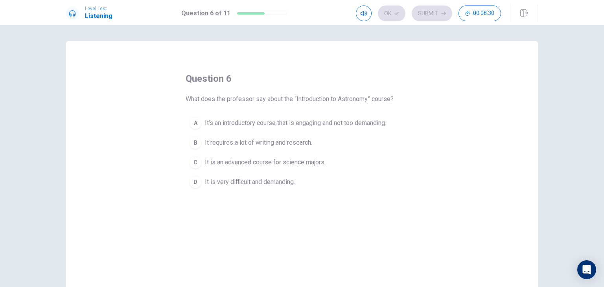
click at [230, 123] on span "It’s an introductory course that is engaging and not too demanding." at bounding box center [295, 122] width 181 height 9
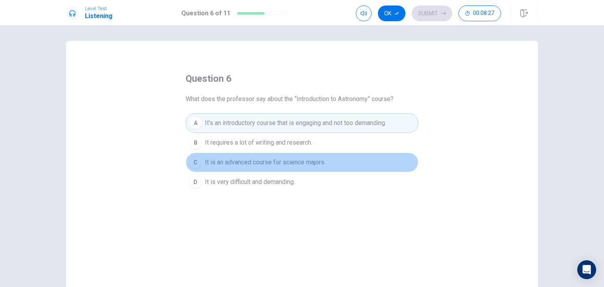
click at [306, 165] on span "It is an advanced course for science majors." at bounding box center [265, 162] width 121 height 9
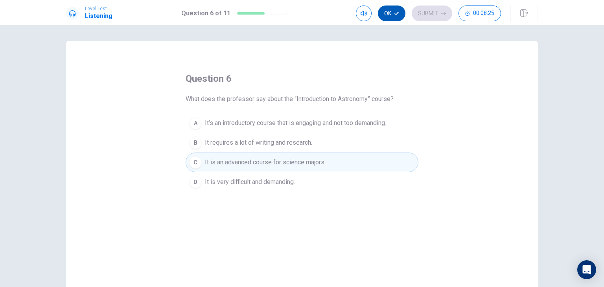
click at [398, 10] on button "Ok" at bounding box center [392, 14] width 28 height 16
click at [435, 8] on button "Submit" at bounding box center [431, 14] width 40 height 16
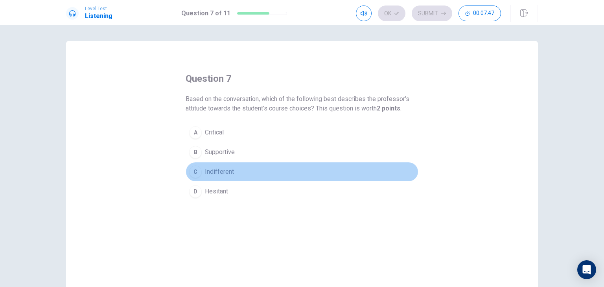
click at [204, 166] on button "C Indifferent" at bounding box center [301, 172] width 233 height 20
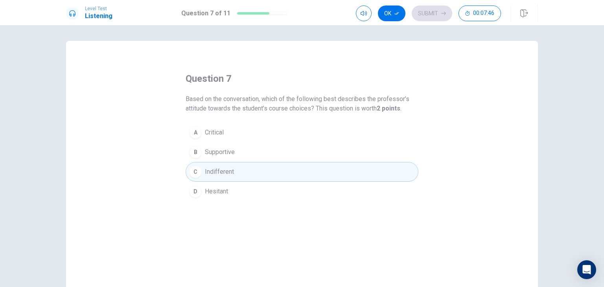
click at [209, 152] on span "Supportive" at bounding box center [220, 151] width 30 height 9
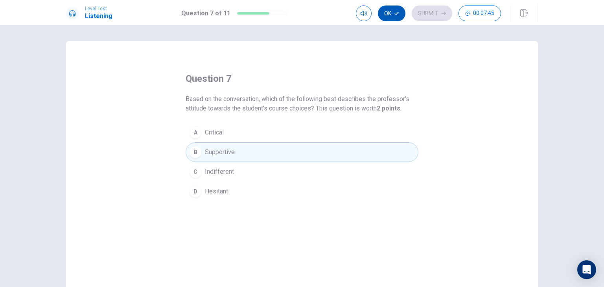
click at [396, 20] on button "Ok" at bounding box center [392, 14] width 28 height 16
click at [433, 16] on button "Submit" at bounding box center [431, 14] width 40 height 16
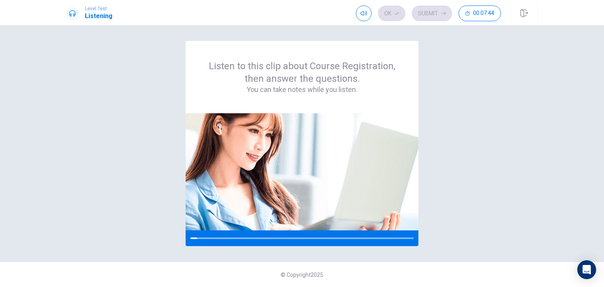
click at [380, 12] on div "Ok Submit 00:07:44" at bounding box center [428, 14] width 145 height 16
click at [368, 13] on button "button" at bounding box center [364, 14] width 16 height 16
click at [368, 15] on button "button" at bounding box center [364, 14] width 16 height 16
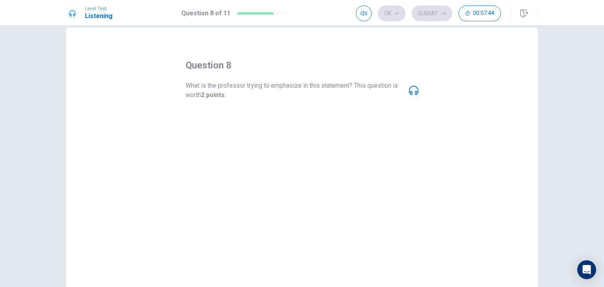
scroll to position [14, 0]
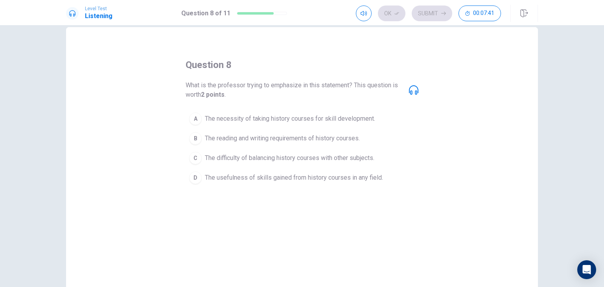
click at [264, 140] on span "The reading and writing requirements of history courses." at bounding box center [282, 138] width 155 height 9
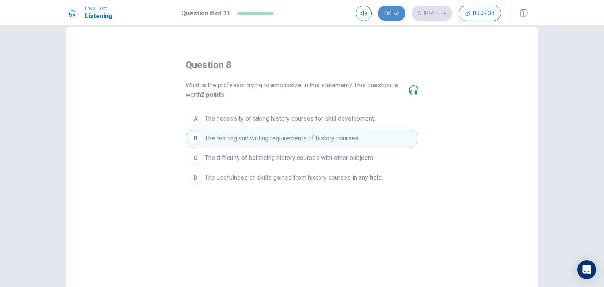
click at [393, 11] on button "Ok" at bounding box center [392, 14] width 28 height 16
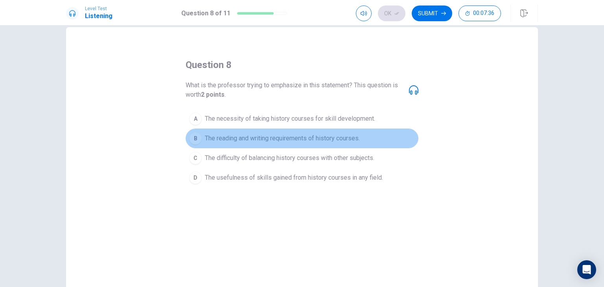
click at [287, 134] on span "The reading and writing requirements of history courses." at bounding box center [282, 138] width 155 height 9
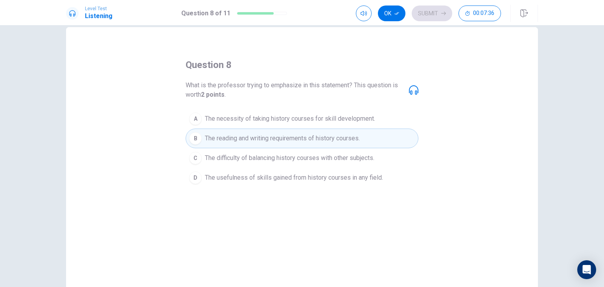
click at [290, 125] on button "A The necessity of taking history courses for skill development." at bounding box center [301, 119] width 233 height 20
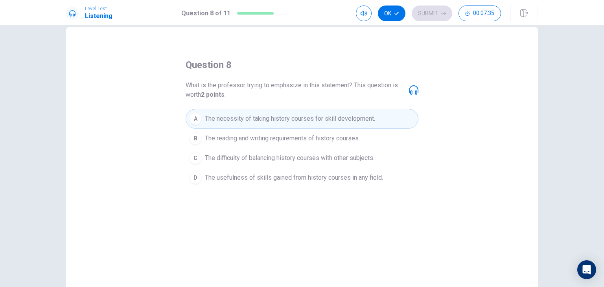
click at [290, 130] on button "B The reading and writing requirements of history courses." at bounding box center [301, 138] width 233 height 20
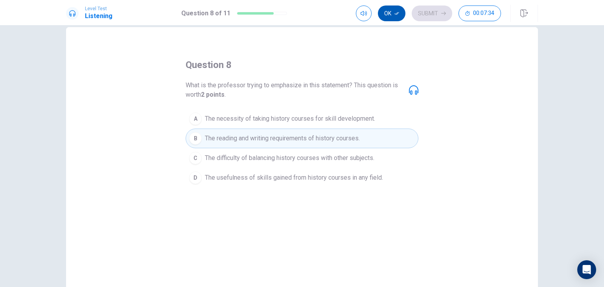
click at [392, 15] on button "Ok" at bounding box center [392, 14] width 28 height 16
click at [414, 18] on button "Submit" at bounding box center [431, 14] width 40 height 16
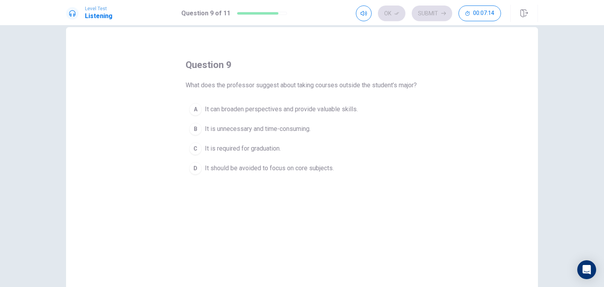
click at [269, 119] on button "A It can broaden perspectives and provide valuable skills." at bounding box center [301, 109] width 233 height 20
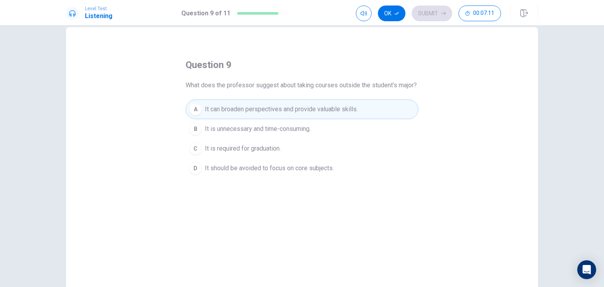
click at [386, 22] on div "Level Test Listening Question 9 of 11 Ok Submit 00:07:11" at bounding box center [302, 12] width 604 height 25
click at [386, 22] on div "Ok Submit 00:07:11" at bounding box center [447, 13] width 182 height 17
click at [386, 20] on button "Ok" at bounding box center [392, 14] width 28 height 16
click at [446, 2] on div "Level Test Listening Question 9 of 11 Ok Submit 00:07:10" at bounding box center [302, 12] width 604 height 25
click at [440, 16] on button "Submit" at bounding box center [431, 14] width 40 height 16
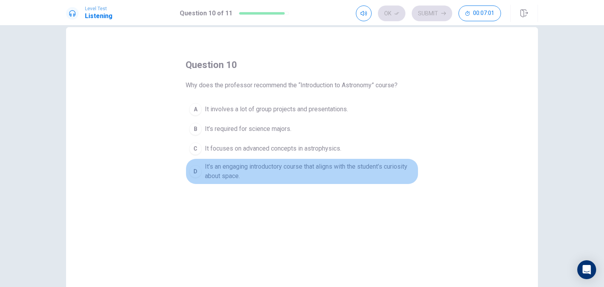
click at [258, 172] on span "It’s an engaging introductory course that aligns with the student’s curiosity a…" at bounding box center [310, 171] width 210 height 19
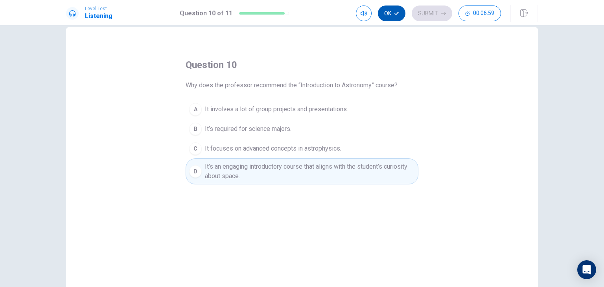
click at [384, 18] on button "Ok" at bounding box center [392, 14] width 28 height 16
click at [431, 15] on button "Submit" at bounding box center [431, 14] width 40 height 16
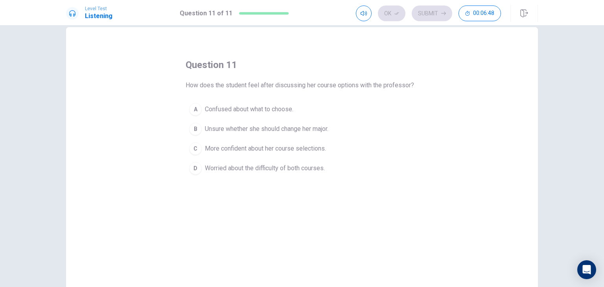
click at [286, 150] on span "More confident about her course selections." at bounding box center [265, 148] width 121 height 9
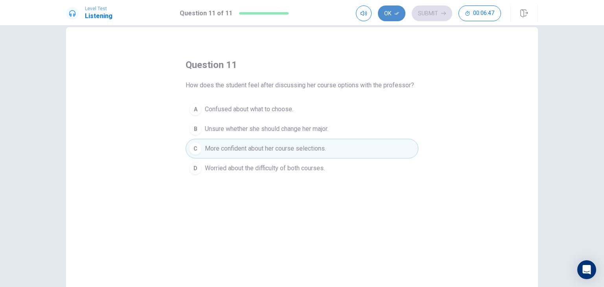
click at [385, 15] on button "Ok" at bounding box center [392, 14] width 28 height 16
click at [448, 2] on div "Level Test Listening Question 11 of 11 Ok Submit 00:06:46" at bounding box center [302, 12] width 604 height 25
click at [446, 20] on button "Submit" at bounding box center [431, 14] width 40 height 16
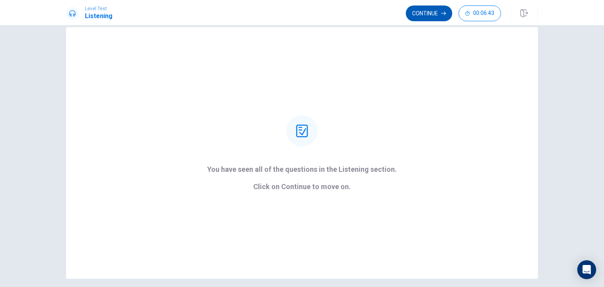
click at [421, 10] on button "Continue" at bounding box center [429, 14] width 46 height 16
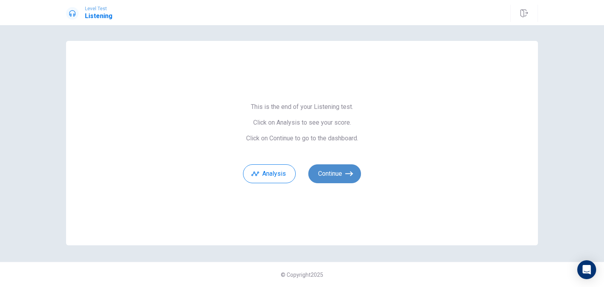
click at [331, 177] on button "Continue" at bounding box center [334, 173] width 53 height 19
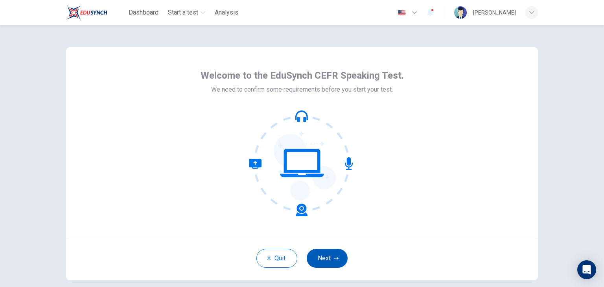
click at [317, 263] on button "Next" at bounding box center [326, 258] width 41 height 19
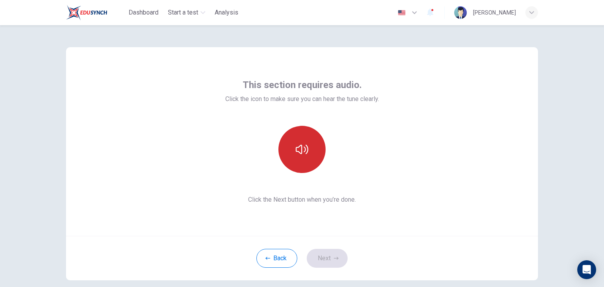
click at [296, 142] on button "button" at bounding box center [301, 149] width 47 height 47
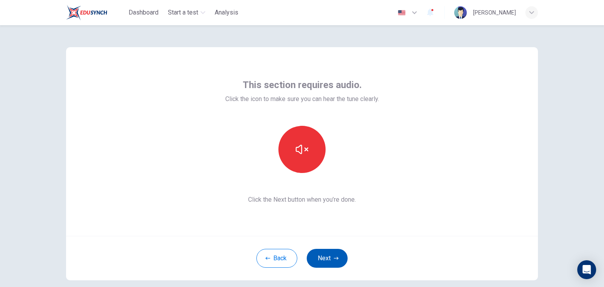
click at [323, 254] on button "Next" at bounding box center [326, 258] width 41 height 19
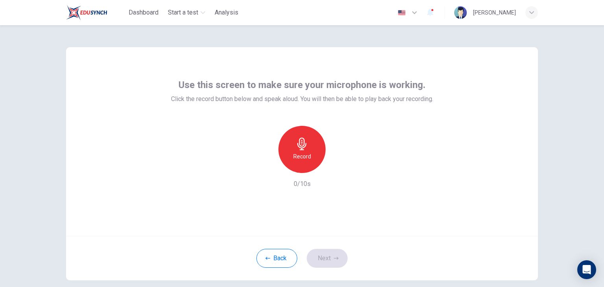
click at [298, 152] on h6 "Record" at bounding box center [302, 156] width 18 height 9
click at [313, 261] on button "Next" at bounding box center [326, 258] width 41 height 19
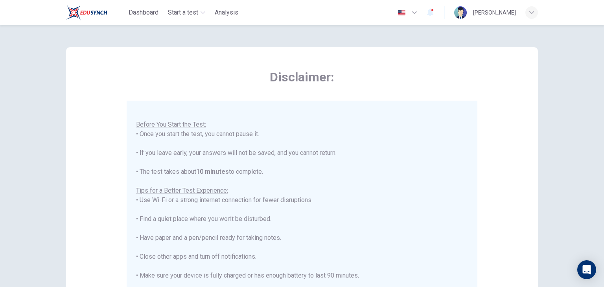
scroll to position [150, 0]
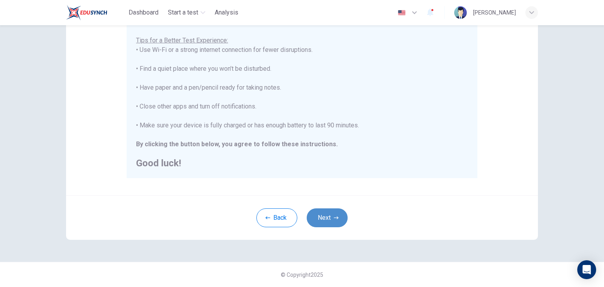
click at [322, 213] on button "Next" at bounding box center [326, 217] width 41 height 19
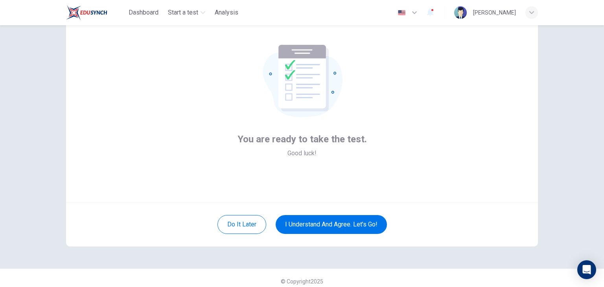
scroll to position [0, 0]
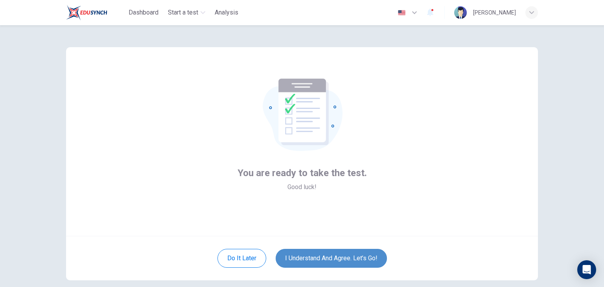
click at [297, 252] on button "I understand and agree. Let’s go!" at bounding box center [330, 258] width 111 height 19
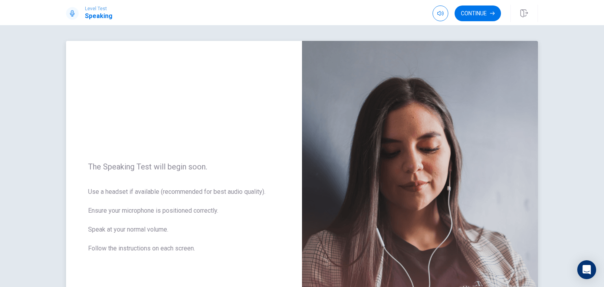
scroll to position [138, 0]
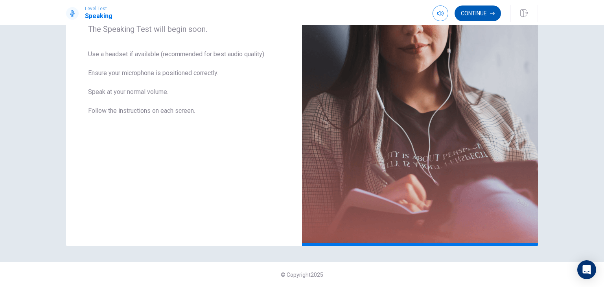
click at [472, 15] on button "Continue" at bounding box center [477, 14] width 46 height 16
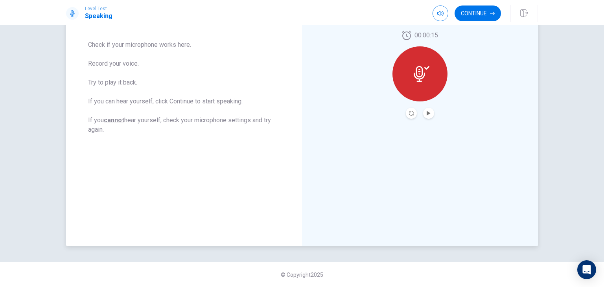
click at [420, 74] on icon at bounding box center [418, 74] width 11 height 16
click at [426, 112] on icon "Play Audio" at bounding box center [428, 113] width 5 height 5
click at [435, 13] on button "button" at bounding box center [440, 14] width 16 height 16
click at [426, 112] on icon "Pause Audio" at bounding box center [428, 113] width 4 height 5
click at [426, 112] on icon "Play Audio" at bounding box center [428, 113] width 4 height 5
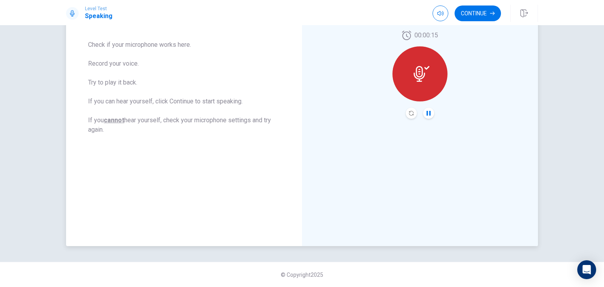
click at [474, 3] on div "Level Test Speaking Continue" at bounding box center [302, 12] width 604 height 25
click at [475, 13] on button "Continue" at bounding box center [477, 14] width 46 height 16
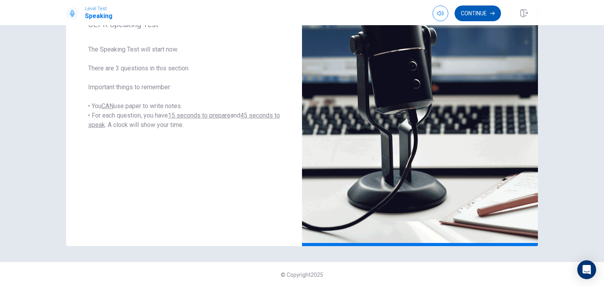
click at [475, 17] on button "Continue" at bounding box center [477, 14] width 46 height 16
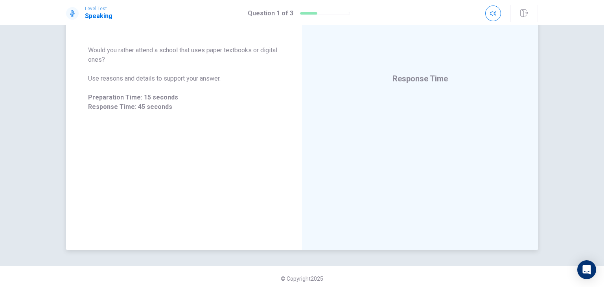
scroll to position [95, 0]
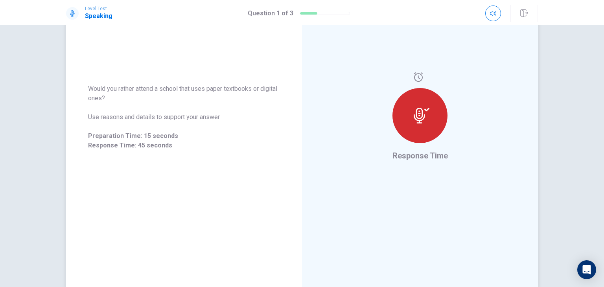
click at [398, 109] on div at bounding box center [419, 115] width 55 height 55
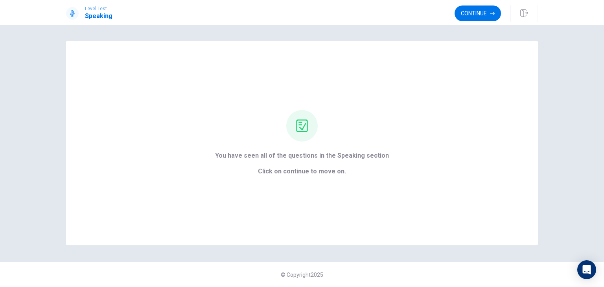
scroll to position [0, 0]
click at [479, 16] on button "Continue" at bounding box center [477, 14] width 46 height 16
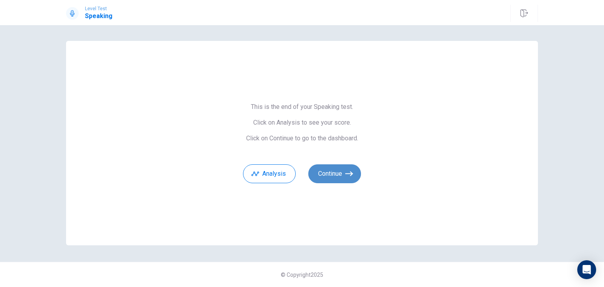
click at [327, 177] on button "Continue" at bounding box center [334, 173] width 53 height 19
